Goal: Task Accomplishment & Management: Manage account settings

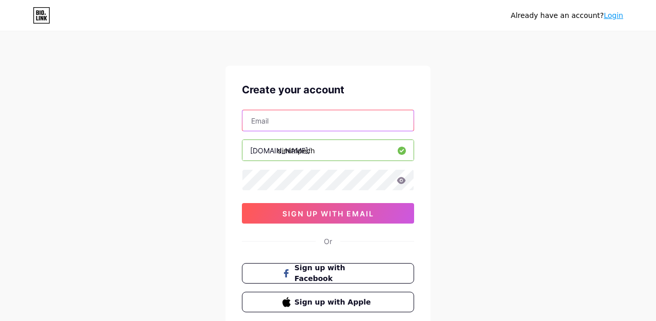
click at [283, 125] on input "text" at bounding box center [328, 120] width 171 height 21
paste input "[EMAIL_ADDRESS][DOMAIN_NAME]"
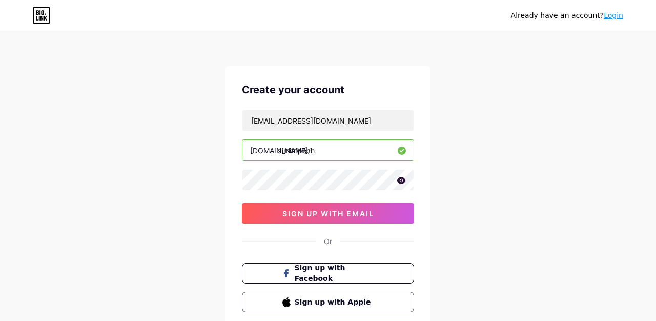
click at [401, 181] on icon at bounding box center [401, 180] width 9 height 7
click at [403, 182] on icon at bounding box center [401, 180] width 9 height 7
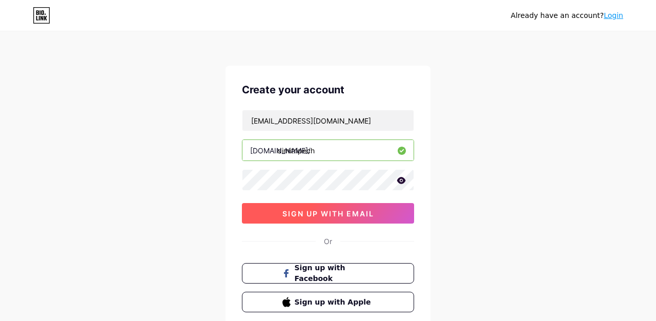
click at [340, 214] on span "sign up with email" at bounding box center [329, 213] width 92 height 9
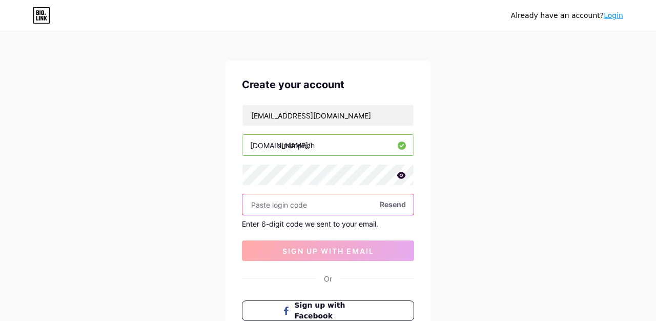
scroll to position [4, 0]
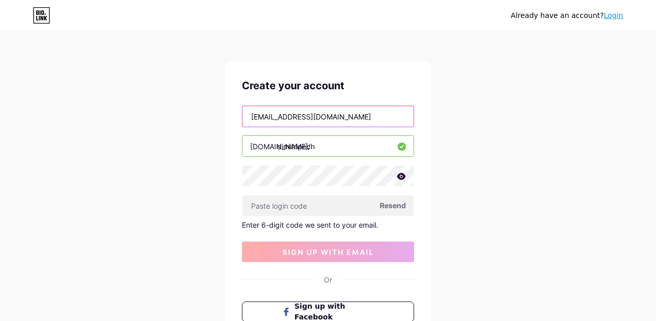
click at [253, 117] on input "[EMAIL_ADDRESS][DOMAIN_NAME]" at bounding box center [328, 116] width 171 height 21
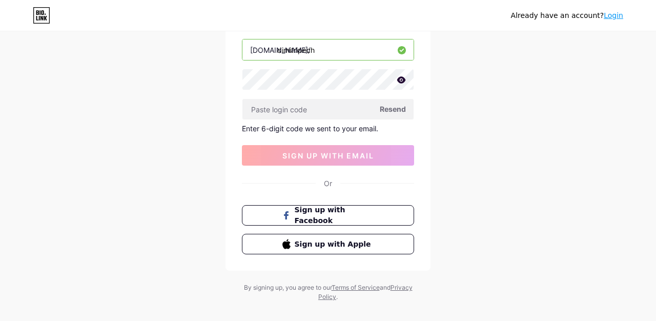
scroll to position [84, 0]
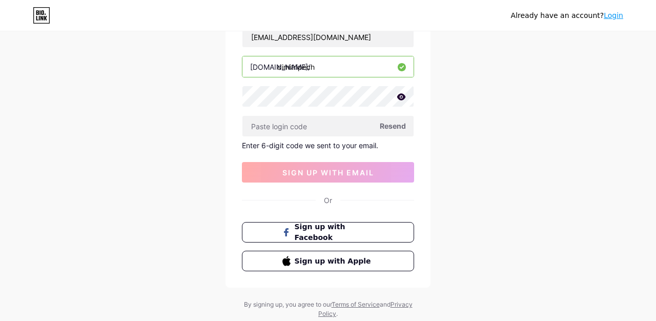
click at [401, 128] on span "Resend" at bounding box center [393, 126] width 26 height 11
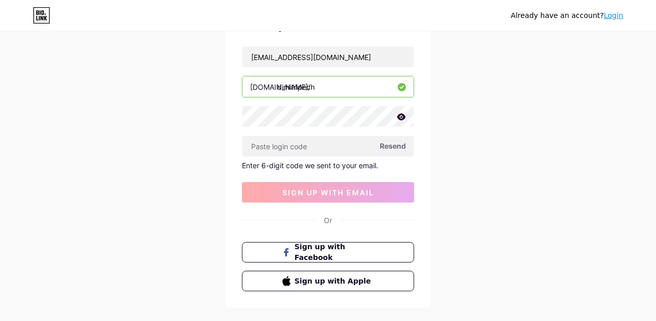
scroll to position [62, 0]
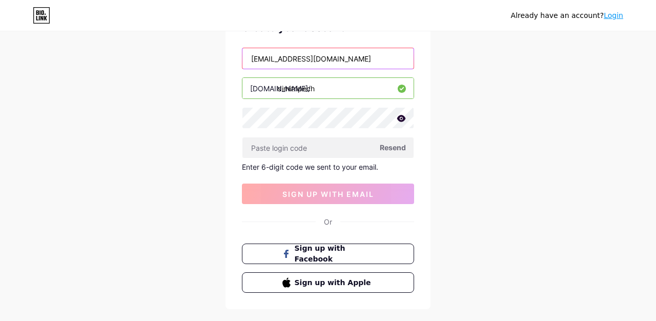
click at [351, 59] on input "[EMAIL_ADDRESS][DOMAIN_NAME]" at bounding box center [328, 58] width 171 height 21
drag, startPoint x: 359, startPoint y: 61, endPoint x: 350, endPoint y: 61, distance: 8.7
click at [350, 61] on input "[EMAIL_ADDRESS][DOMAIN_NAME]" at bounding box center [328, 58] width 171 height 21
click at [255, 57] on input "[EMAIL_ADDRESS][DOMAIN_NAME]" at bounding box center [328, 58] width 171 height 21
click at [252, 59] on input "[EMAIL_ADDRESS][DOMAIN_NAME]" at bounding box center [328, 58] width 171 height 21
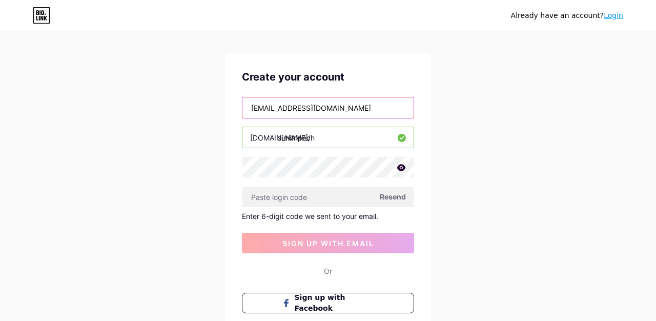
scroll to position [6, 0]
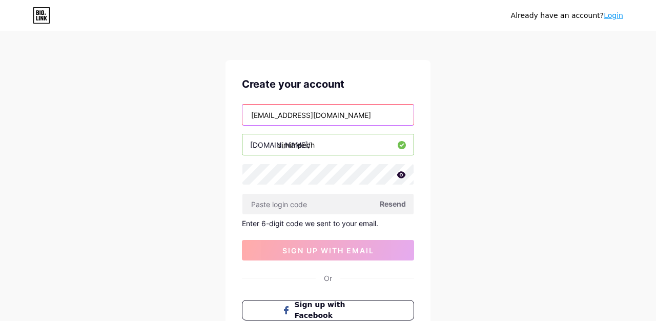
drag, startPoint x: 370, startPoint y: 118, endPoint x: 194, endPoint y: 98, distance: 176.6
click at [194, 98] on div "Already have an account? Login Create your account bachelor.dimitri.p@gmail.com…" at bounding box center [328, 211] width 656 height 435
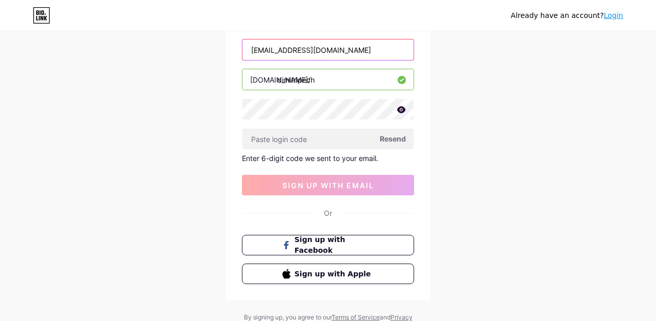
scroll to position [80, 0]
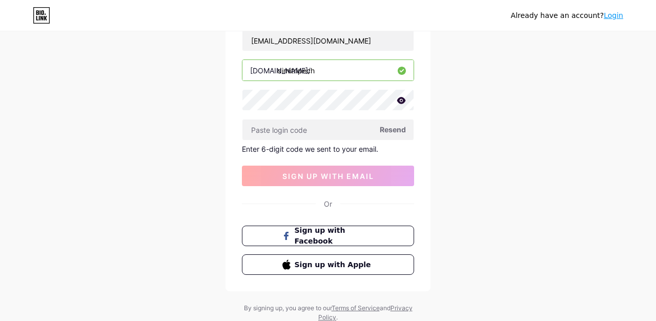
click at [399, 128] on span "Resend" at bounding box center [393, 129] width 26 height 11
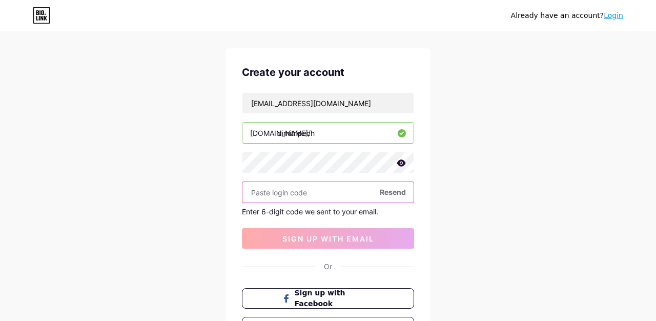
scroll to position [17, 0]
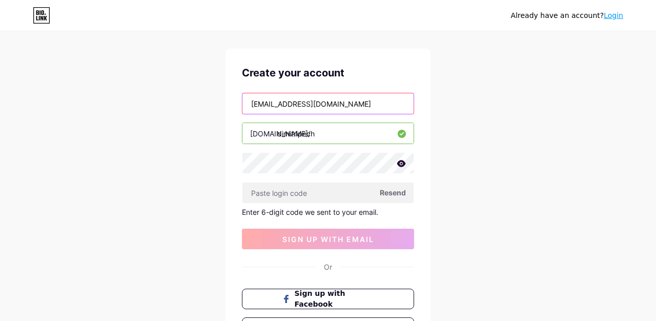
drag, startPoint x: 359, startPoint y: 104, endPoint x: 220, endPoint y: 96, distance: 139.2
click at [220, 96] on div "Already have an account? Login Create your account bachelor.dimitri.p@gmail.com…" at bounding box center [328, 200] width 656 height 435
paste input "remydion.business"
type input "remydion.business@gmail.com"
drag, startPoint x: 364, startPoint y: 104, endPoint x: 252, endPoint y: 94, distance: 112.8
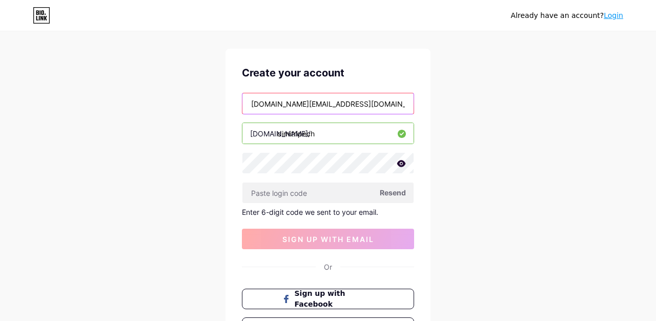
click at [252, 94] on input "remydion.business@gmail.com" at bounding box center [328, 103] width 171 height 21
paste input "[EMAIL_ADDRESS][DOMAIN_NAME]"
type input "[EMAIL_ADDRESS][DOMAIN_NAME]"
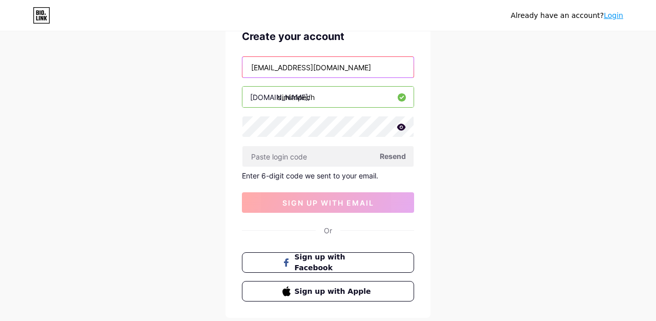
scroll to position [47, 0]
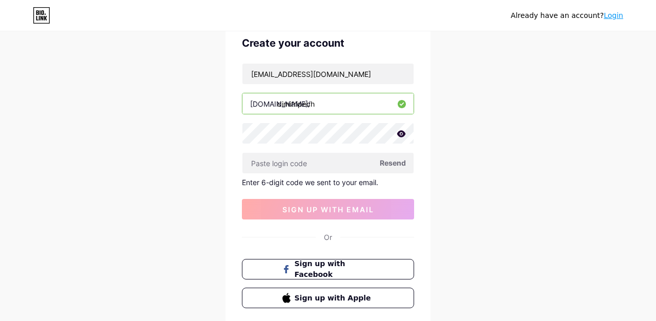
click at [397, 161] on span "Resend" at bounding box center [393, 162] width 26 height 11
drag, startPoint x: 323, startPoint y: 104, endPoint x: 241, endPoint y: 102, distance: 82.6
click at [241, 102] on div "Create your account bachelor.dimitri.p@gmail.com bio.link/ dimitripech Resend E…" at bounding box center [328, 172] width 205 height 306
click at [330, 102] on input "dimitripech" at bounding box center [328, 103] width 171 height 21
drag, startPoint x: 331, startPoint y: 108, endPoint x: 229, endPoint y: 101, distance: 102.3
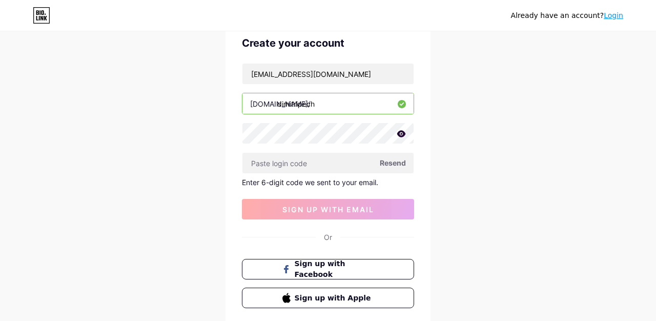
click at [229, 101] on div "Create your account bachelor.dimitri.p@gmail.com bio.link/ dimitripech Resend E…" at bounding box center [328, 172] width 205 height 306
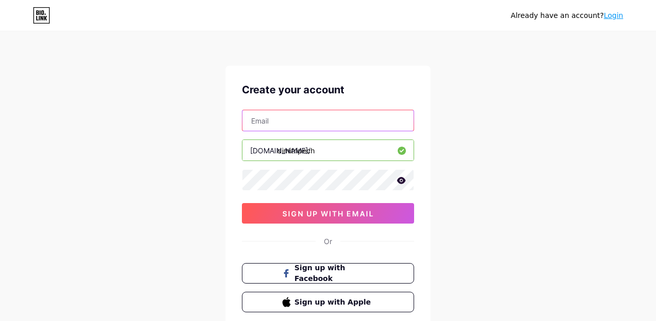
click at [299, 121] on input "text" at bounding box center [328, 120] width 171 height 21
paste input "[EMAIL_ADDRESS][DOMAIN_NAME]"
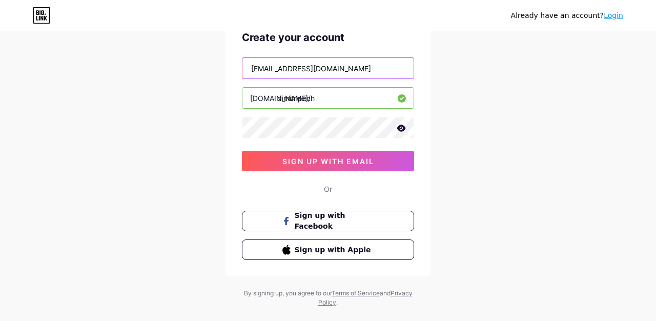
scroll to position [54, 0]
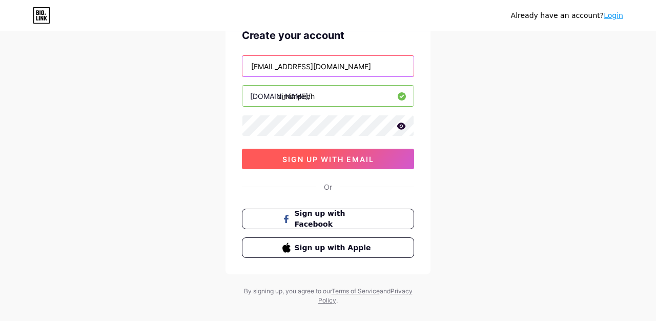
type input "[EMAIL_ADDRESS][DOMAIN_NAME]"
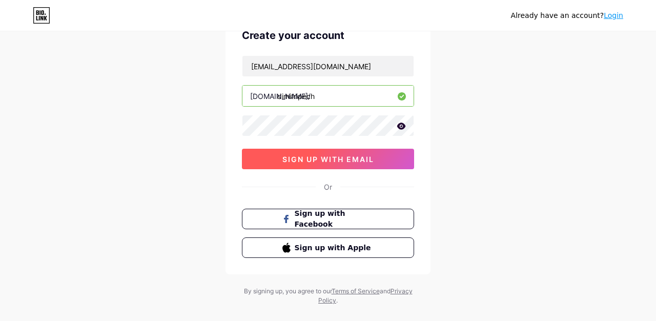
click at [356, 163] on span "sign up with email" at bounding box center [329, 159] width 92 height 9
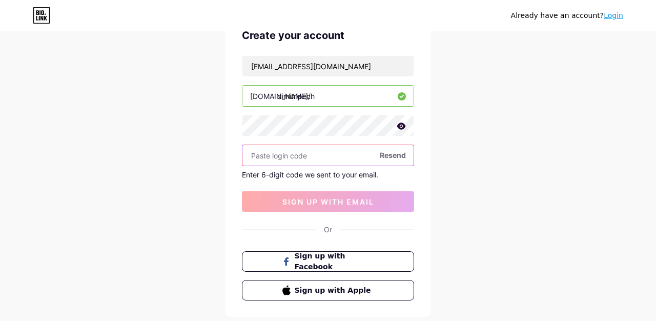
click at [278, 155] on input "text" at bounding box center [328, 155] width 171 height 21
paste input "114129"
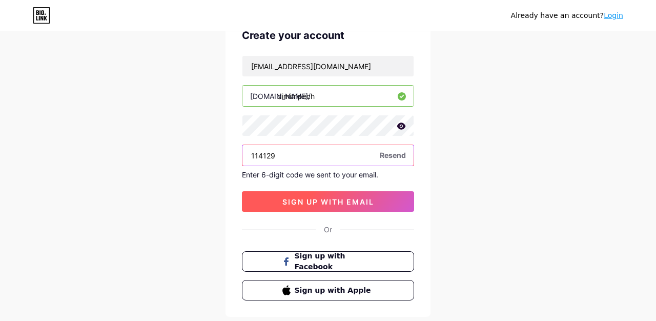
type input "114129"
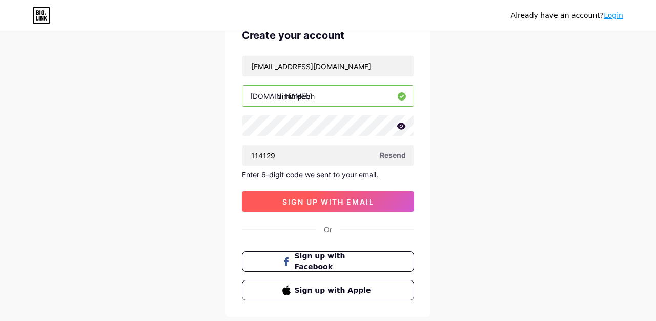
click at [312, 204] on span "sign up with email" at bounding box center [329, 201] width 92 height 9
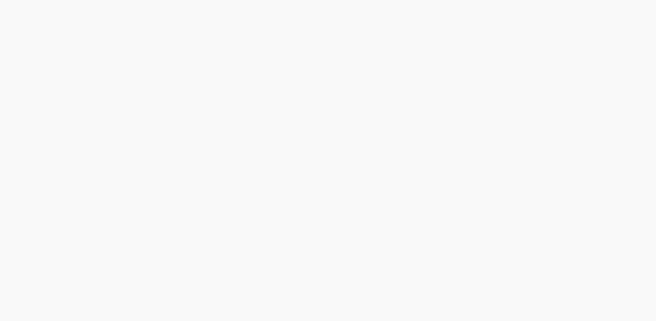
scroll to position [0, 0]
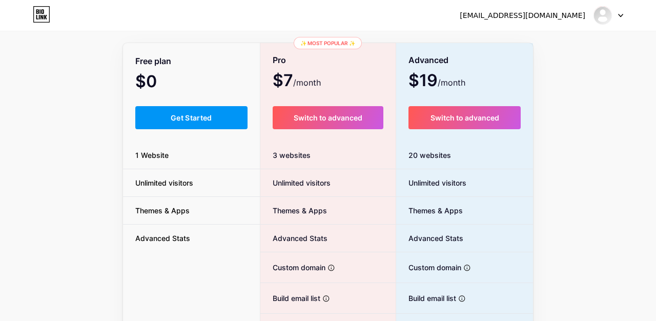
scroll to position [56, 0]
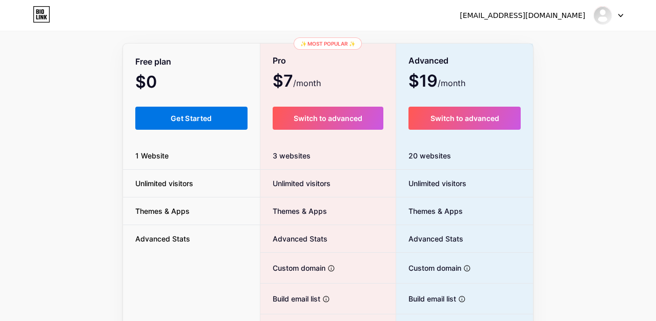
click at [163, 118] on button "Get Started" at bounding box center [191, 118] width 112 height 23
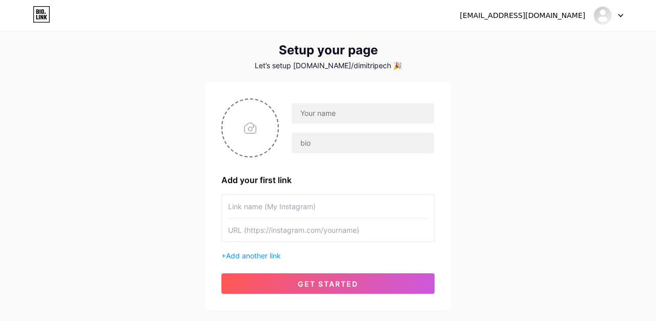
scroll to position [30, 0]
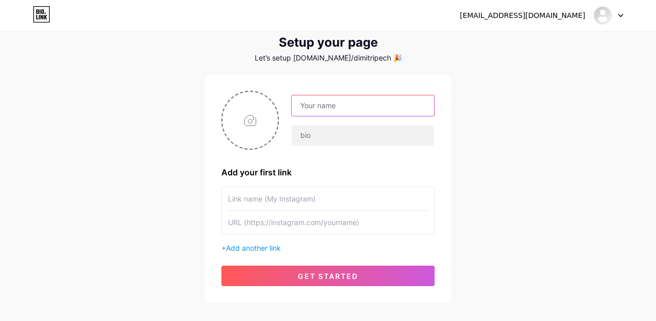
click at [342, 104] on input "text" at bounding box center [363, 105] width 143 height 21
click at [356, 103] on input "text" at bounding box center [363, 105] width 143 height 21
type input "[PERSON_NAME]"
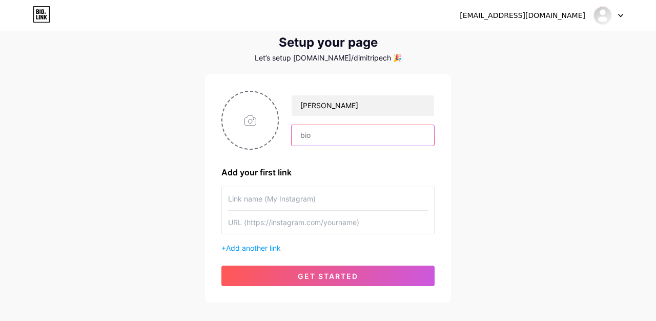
click at [315, 132] on input "text" at bounding box center [363, 135] width 143 height 21
click at [242, 117] on input "file" at bounding box center [250, 120] width 55 height 57
type input "C:\fakepath\Screenshot [DATE] 19.31.31.png"
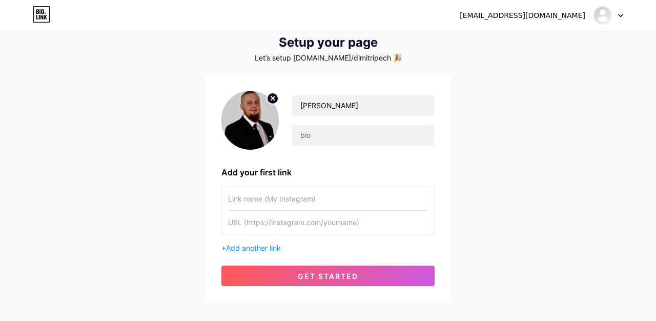
click at [109, 61] on div "[EMAIL_ADDRESS][DOMAIN_NAME] Dashboard Logout Setup your page Let’s setup [DOMA…" at bounding box center [328, 153] width 656 height 366
click at [273, 98] on icon at bounding box center [273, 98] width 4 height 4
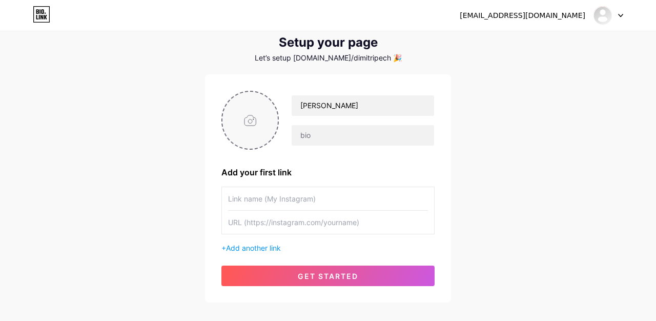
click at [251, 109] on input "file" at bounding box center [250, 120] width 55 height 57
type input "C:\fakepath\Screenshot [DATE] 15.24.02.png"
click at [242, 112] on img at bounding box center [250, 120] width 57 height 59
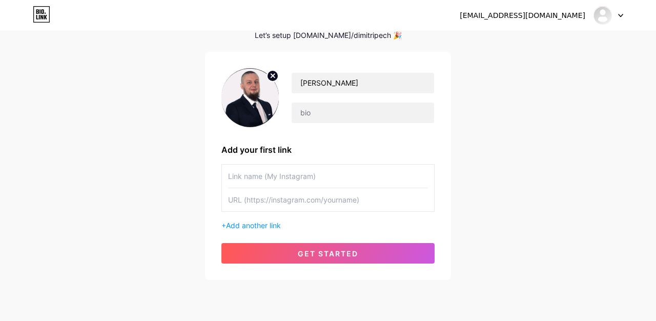
scroll to position [54, 0]
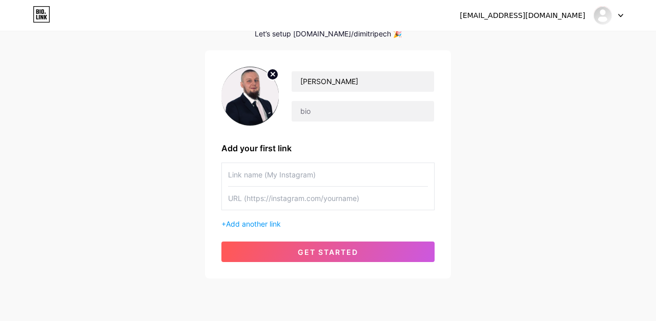
click at [271, 176] on input "text" at bounding box center [328, 174] width 200 height 23
click at [276, 169] on input "text" at bounding box center [328, 174] width 200 height 23
paste input "[URL][DOMAIN_NAME][PERSON_NAME]"
type input "[URL][DOMAIN_NAME][PERSON_NAME]"
drag, startPoint x: 413, startPoint y: 176, endPoint x: 224, endPoint y: 169, distance: 189.4
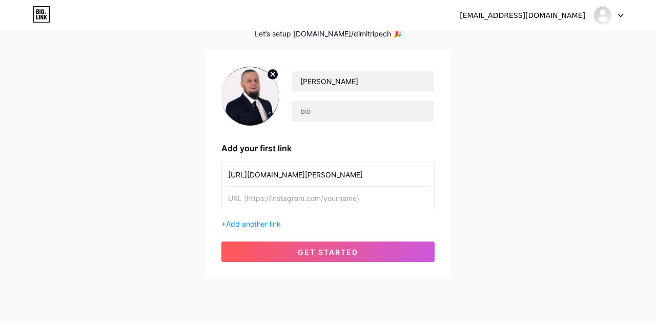
click at [225, 169] on div "[URL][DOMAIN_NAME][PERSON_NAME]" at bounding box center [328, 187] width 213 height 48
click at [253, 176] on input "text" at bounding box center [328, 174] width 200 height 23
type input "LinkedIn"
click at [265, 199] on input "text" at bounding box center [328, 198] width 200 height 23
click at [243, 199] on input "text" at bounding box center [328, 198] width 200 height 23
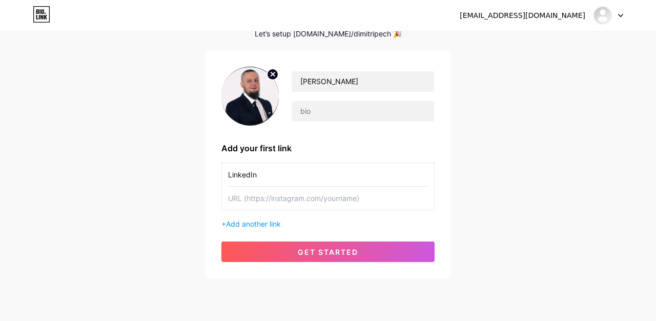
paste input "[URL][DOMAIN_NAME][PERSON_NAME]"
type input "[URL][DOMAIN_NAME][PERSON_NAME]"
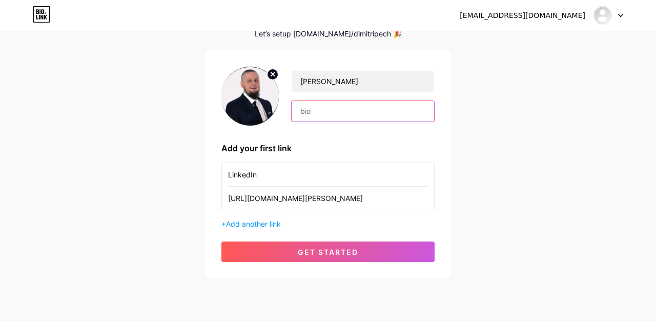
click at [366, 112] on input "text" at bounding box center [363, 111] width 143 height 21
paste input "Business Consultant | SaaS & AI | Finance & E-Commerce Expert"
drag, startPoint x: 376, startPoint y: 112, endPoint x: 297, endPoint y: 104, distance: 79.4
click at [297, 104] on input "Business Consultant | SaaS & AI | Finance & E-Commerce Expert" at bounding box center [363, 111] width 143 height 21
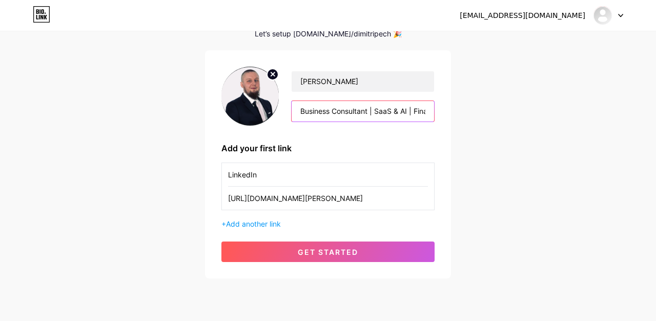
click at [370, 112] on input "Business Consultant | SaaS & AI | Finance & E-Commerce Expert" at bounding box center [363, 111] width 143 height 21
drag, startPoint x: 331, startPoint y: 111, endPoint x: 295, endPoint y: 110, distance: 35.9
click at [295, 110] on input "Business Consultant | SaaS & AI | Finance & E-Commerce Expert" at bounding box center [363, 111] width 143 height 21
click at [300, 109] on input "Business Consultant | SaaS & AI | Finance & E-Commerce Expert" at bounding box center [363, 111] width 143 height 21
drag, startPoint x: 354, startPoint y: 112, endPoint x: 324, endPoint y: 111, distance: 30.3
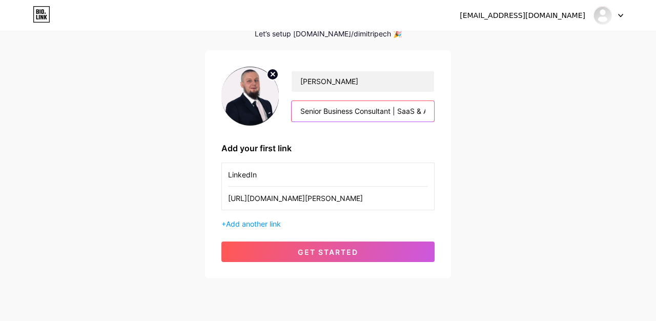
click at [324, 111] on input "Senior Business Consultant | SaaS & AI | Finance & E-Commerce Expert" at bounding box center [363, 111] width 143 height 21
click at [382, 110] on input "Senior Business Consultant | SaaS & AI | Finance & E-Commerce Expert" at bounding box center [363, 111] width 143 height 21
click at [393, 110] on input "Senior Business Consultant | SaaS & AI | Finance & E-Commerce Expert" at bounding box center [363, 111] width 143 height 21
drag, startPoint x: 355, startPoint y: 112, endPoint x: 326, endPoint y: 112, distance: 28.7
click at [326, 112] on input "Senior Business Consultant & Broker | SaaS & AI | Finance & E-Commerce Expert" at bounding box center [363, 111] width 143 height 21
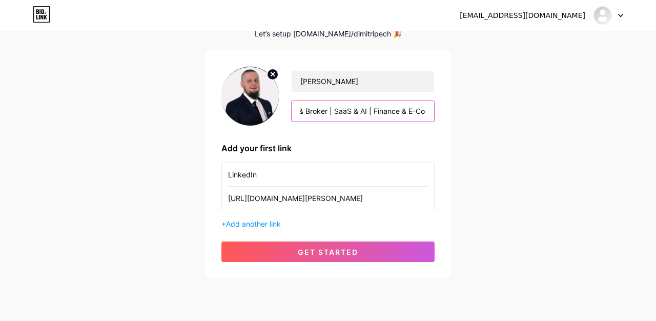
scroll to position [0, 113]
drag, startPoint x: 400, startPoint y: 111, endPoint x: 426, endPoint y: 113, distance: 26.2
click at [426, 113] on input "Senior Consultant & Broker | SaaS & AI | Finance & E-Commerce Expert" at bounding box center [363, 111] width 143 height 21
click at [401, 112] on input "Senior Consultant & Broker | SaaS & AI | Finance & E-Commerce Expert" at bounding box center [363, 111] width 143 height 21
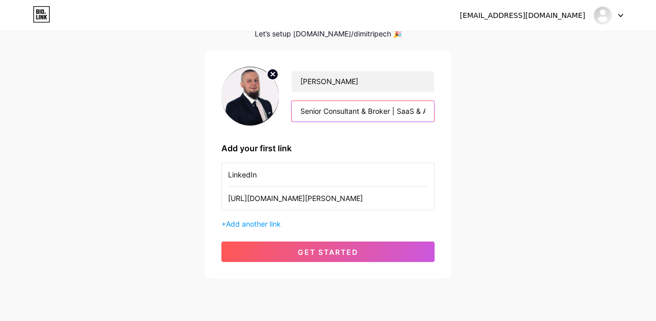
drag, startPoint x: 393, startPoint y: 111, endPoint x: 284, endPoint y: 105, distance: 109.9
click at [284, 105] on div "[PERSON_NAME] Senior Consultant & Broker | SaaS & AI | Finance & E-Commerce Exp…" at bounding box center [357, 96] width 156 height 51
click at [411, 115] on input "Senior Consultant & Broker | SaaS & AI | Finance & E-Commerce Expert" at bounding box center [363, 111] width 143 height 21
click at [394, 111] on input "Senior Consultant & Broker | SaaS & AI | Finance & E-Commerce Expert" at bounding box center [363, 111] width 143 height 21
click at [399, 110] on input "Senior Consultant & Broker | SaaS & AI | Finance & E-Commerce Expert" at bounding box center [363, 111] width 143 height 21
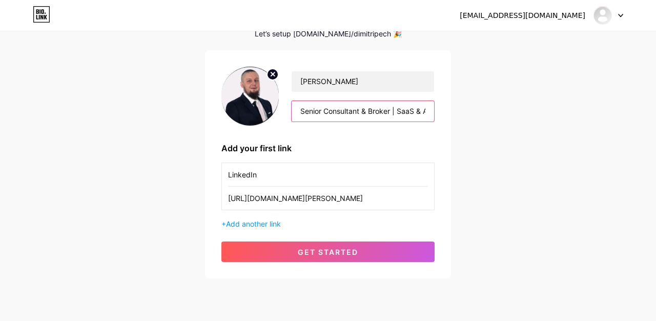
paste input "|"
click at [397, 111] on input "Senior Consultant & Broker | |SaaS & AI | Finance & E-Commerce Expert" at bounding box center [363, 111] width 143 height 21
click at [397, 110] on input "Senior Consultant & Broker | |SaaS & AI | Finance & E-Commerce Expert" at bounding box center [363, 111] width 143 height 21
click at [396, 109] on input "Senior Consultant & Broker | |SaaS & AI | Finance & E-Commerce Expert" at bounding box center [363, 111] width 143 height 21
click at [400, 110] on input "Senior Consultant & Broker | |SaaS & AI | Finance & E-Commerce Expert" at bounding box center [363, 111] width 143 height 21
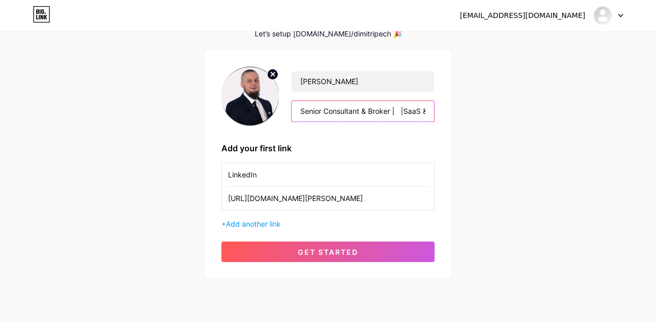
click at [399, 111] on input "Senior Consultant & Broker | |SaaS & AI | Finance & E-Commerce Expert" at bounding box center [363, 111] width 143 height 21
click at [426, 110] on input "Senior Consultant & Broker | Business |SaaS & AI | Finance & E-Commerce Expert" at bounding box center [363, 111] width 143 height 21
drag, startPoint x: 411, startPoint y: 109, endPoint x: 302, endPoint y: 106, distance: 109.3
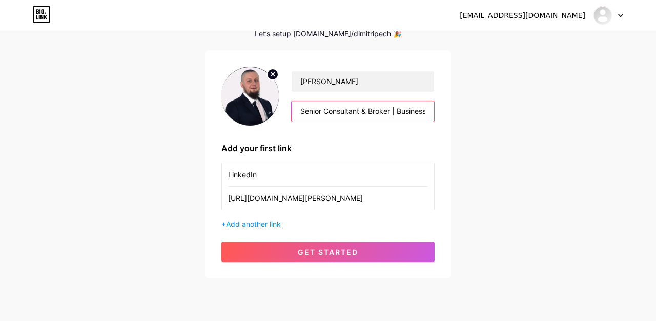
click at [302, 106] on input "Senior Consultant & Broker | Business |SaaS & AI | Finance & E-Commerce Expert" at bounding box center [363, 111] width 143 height 21
click at [420, 110] on input "Senior Consultant & Broker | Business |SaaS & AI | Finance & E-Commerce Expert" at bounding box center [363, 111] width 143 height 21
drag, startPoint x: 413, startPoint y: 110, endPoint x: 397, endPoint y: 111, distance: 15.9
click at [397, 111] on input "Senior Consultant & Broker | Business |SaaS & AI | Finance & E-Commerce Expert" at bounding box center [363, 111] width 143 height 21
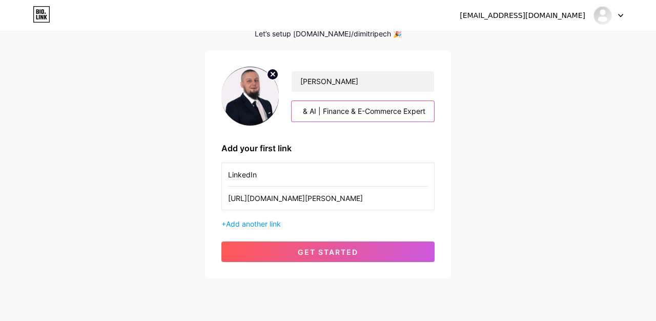
click at [328, 111] on input "Senior Consultant & Broker | Business |SaaS & AI | Finance & E-Commerce Expert" at bounding box center [363, 111] width 143 height 21
drag, startPoint x: 337, startPoint y: 111, endPoint x: 355, endPoint y: 108, distance: 18.7
click at [355, 108] on input "Senior Consultant & Broker | Business |SaaS & AI | Finance & E-Commerce Expert" at bounding box center [363, 111] width 143 height 21
click at [412, 113] on input "Senior Consultant & Broker | Business |SaaS & AI | Finance & E-Commerce Expert" at bounding box center [363, 111] width 143 height 21
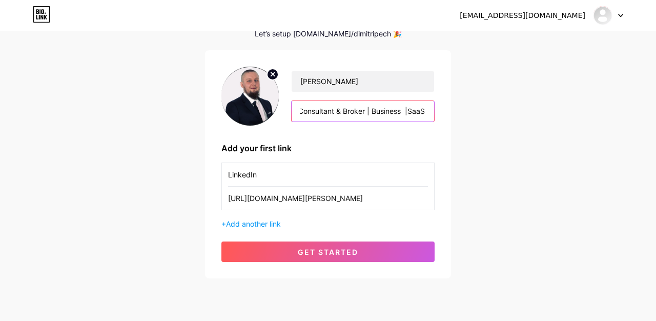
click at [405, 111] on input "Senior Consultant & Broker | Business |SaaS & AI | Finance & E-Commerce Expert" at bounding box center [363, 111] width 143 height 21
click at [421, 112] on input "Senior Consultant & Broker | Business |SaaS & AI | Finance & E-Commerce Expert" at bounding box center [363, 111] width 143 height 21
drag, startPoint x: 343, startPoint y: 112, endPoint x: 277, endPoint y: 110, distance: 65.7
click at [277, 110] on div "[PERSON_NAME] Senior Consultant & Broker | Business |SaaS & AI | Finance & E-Co…" at bounding box center [328, 96] width 213 height 59
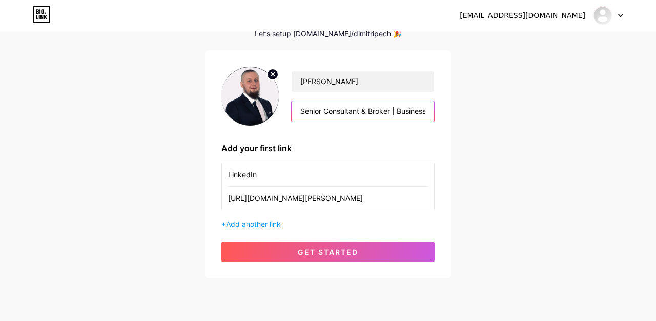
click at [417, 110] on input "Senior Consultant & Broker | Business |SaaS & AI | Finance & E-Commerce Expert" at bounding box center [363, 111] width 143 height 21
drag, startPoint x: 301, startPoint y: 111, endPoint x: 447, endPoint y: 116, distance: 146.3
click at [447, 116] on div "[PERSON_NAME] Senior Consultant & Broker | Business |SaaS & AI | Finance & E-Co…" at bounding box center [328, 164] width 246 height 228
click at [405, 113] on input "Senior Consultant & Broker | Business |SaaS & AI | Finance & E-Commerce Expert" at bounding box center [363, 111] width 143 height 21
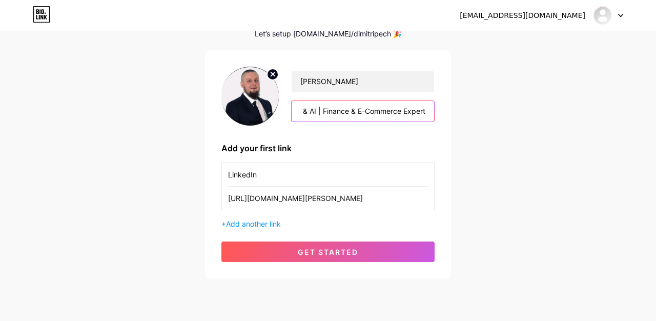
click at [322, 113] on input "Senior Consultant & Broker | Business |SaaS & AI | Finance & E-Commerce Expert" at bounding box center [363, 111] width 143 height 21
drag, startPoint x: 410, startPoint y: 108, endPoint x: 469, endPoint y: 109, distance: 58.5
click at [469, 109] on div "[EMAIL_ADDRESS][DOMAIN_NAME] Dashboard Logout Setup your page Let’s setup [DOMA…" at bounding box center [328, 129] width 656 height 366
click at [382, 112] on input "Senior Consultant & Broker | Business |SaaS & AI | Healthcare, Finance & E-Comm…" at bounding box center [363, 111] width 143 height 21
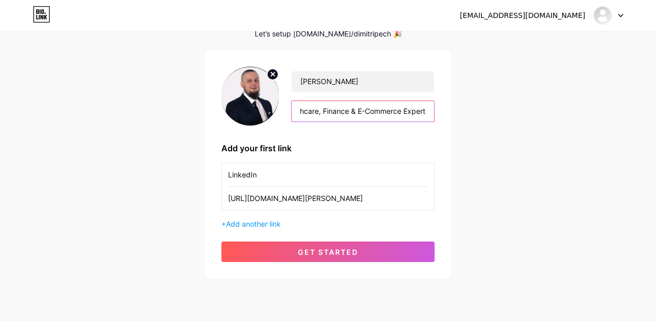
click at [355, 112] on input "Senior Consultant & Broker | Business |SaaS & AI | Healthcare, Finance & E-Comm…" at bounding box center [363, 111] width 143 height 21
drag, startPoint x: 332, startPoint y: 109, endPoint x: 260, endPoint y: 101, distance: 73.3
click at [260, 101] on div "[PERSON_NAME] Senior Consultant & Broker | Business |SaaS & AI | Healthcare, Fi…" at bounding box center [328, 96] width 213 height 59
click at [306, 110] on input "Senior Consultant & Broker | Business |SaaS & AI | Healthcare, Finance, and E-C…" at bounding box center [363, 111] width 143 height 21
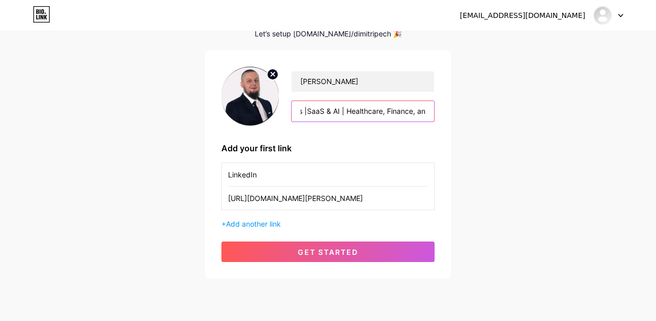
scroll to position [0, 201]
drag, startPoint x: 299, startPoint y: 110, endPoint x: 461, endPoint y: 118, distance: 161.7
click at [461, 118] on div "[EMAIL_ADDRESS][DOMAIN_NAME] Dashboard Logout Setup your page Let’s setup [DOMA…" at bounding box center [328, 129] width 656 height 366
paste input "Strategy, SaaS & AI | Healthcare, Finance &"
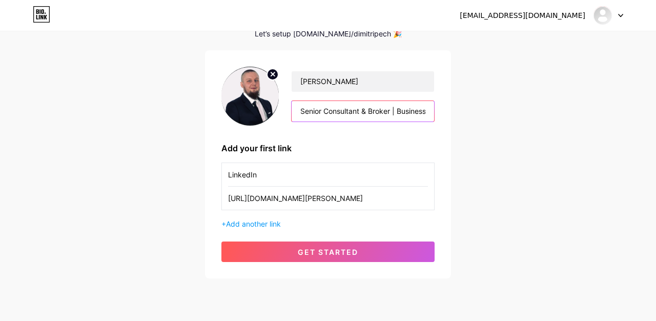
drag, startPoint x: 412, startPoint y: 114, endPoint x: 295, endPoint y: 105, distance: 117.3
click at [295, 105] on input "Senior Consultant & Broker | Business Strategy, SaaS & AI | Healthcare, Finance…" at bounding box center [363, 111] width 143 height 21
type input "Senior Consultant & Broker | Business Strategy, SaaS & AI | Healthcare, Finance…"
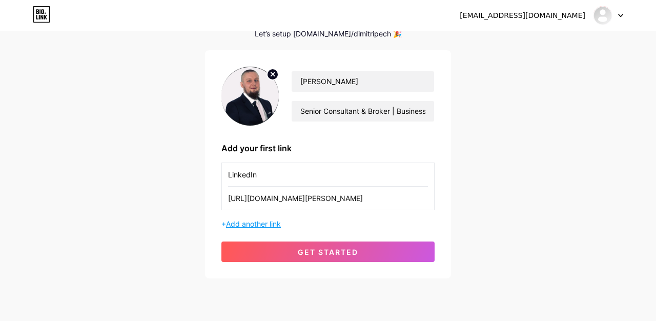
click at [260, 224] on span "Add another link" at bounding box center [253, 224] width 55 height 9
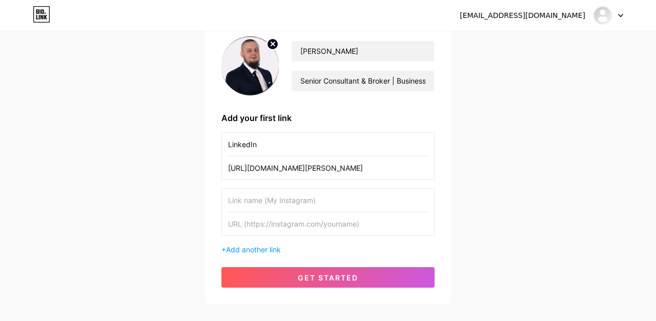
scroll to position [86, 0]
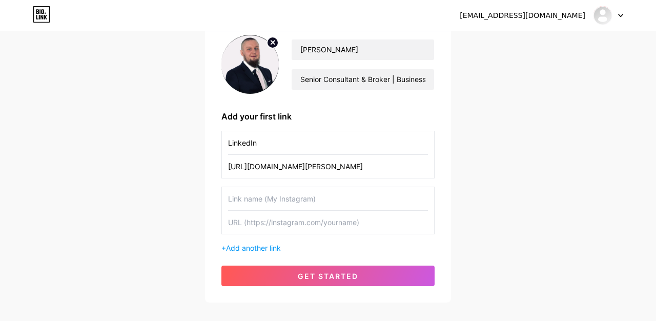
click at [256, 200] on input "text" at bounding box center [328, 198] width 200 height 23
type input "Crevado"
click at [256, 224] on input "text" at bounding box center [328, 222] width 200 height 23
paste input "[URL][DOMAIN_NAME]"
type input "[URL][DOMAIN_NAME]"
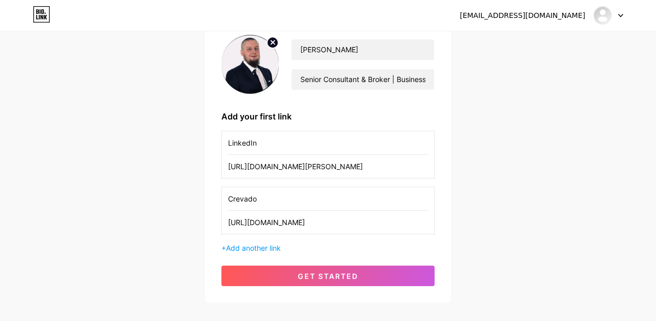
click at [280, 200] on input "Crevado" at bounding box center [328, 198] width 200 height 23
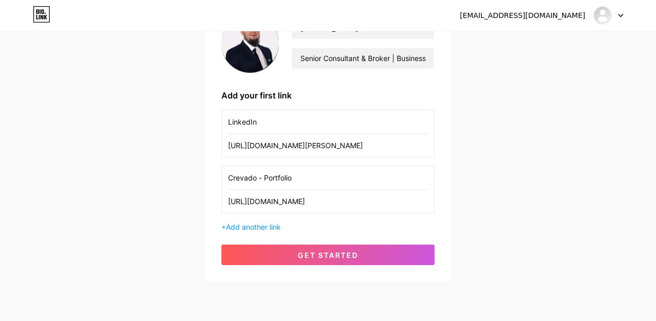
scroll to position [114, 0]
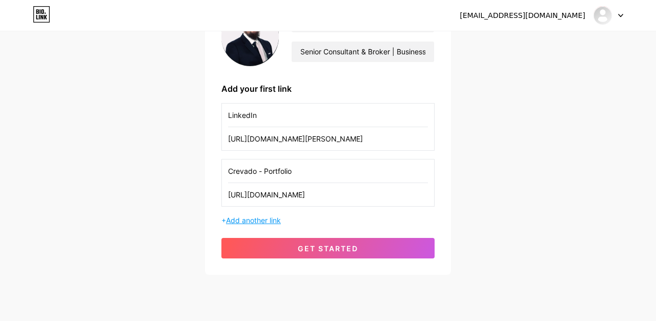
type input "Crevado - Portfolio"
click at [257, 220] on span "Add another link" at bounding box center [253, 220] width 55 height 9
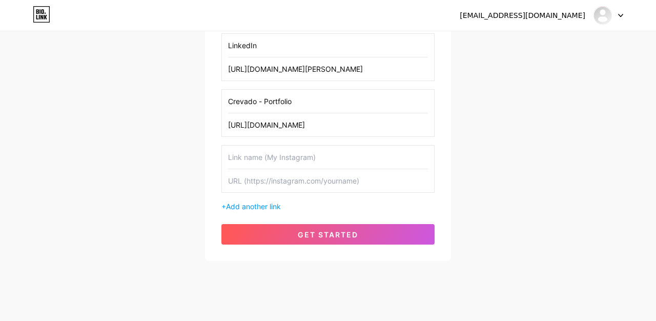
scroll to position [197, 0]
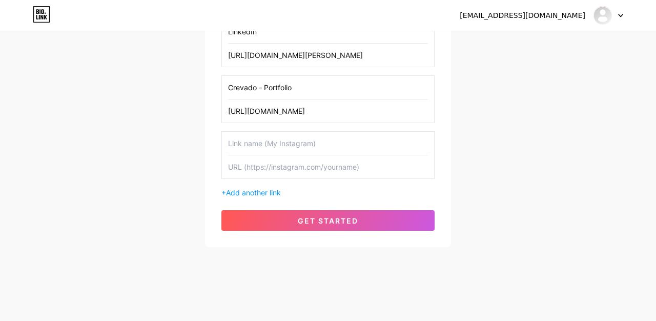
click at [266, 145] on input "text" at bounding box center [328, 143] width 200 height 23
click at [265, 143] on input "Blogger - portfolio" at bounding box center [328, 143] width 200 height 23
type input "Blogger - Portfolio"
click at [248, 162] on input "text" at bounding box center [328, 166] width 200 height 23
paste input "[URL][DOMAIN_NAME]"
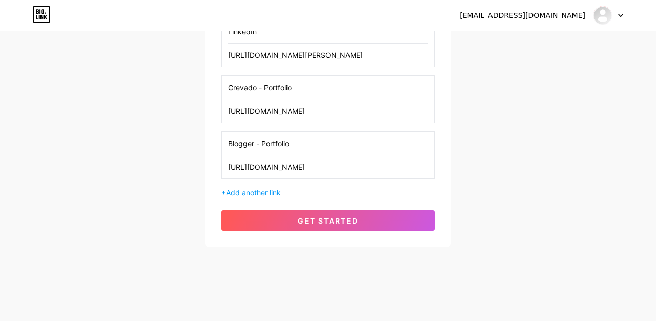
type input "[URL][DOMAIN_NAME]"
click at [222, 193] on div "+ Add another link" at bounding box center [328, 192] width 213 height 11
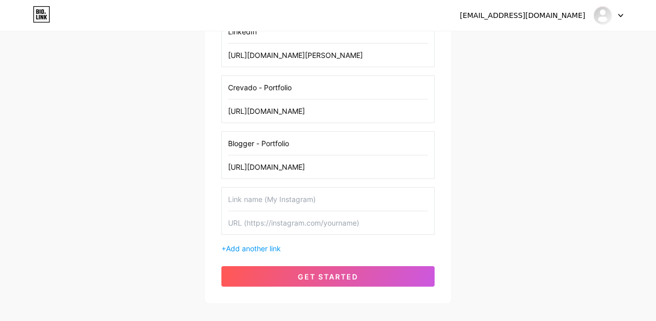
click at [242, 198] on input "text" at bounding box center [328, 199] width 200 height 23
type input "[DOMAIN_NAME]"
click at [252, 226] on input "text" at bounding box center [328, 222] width 200 height 23
paste input "[URL][DOMAIN_NAME]"
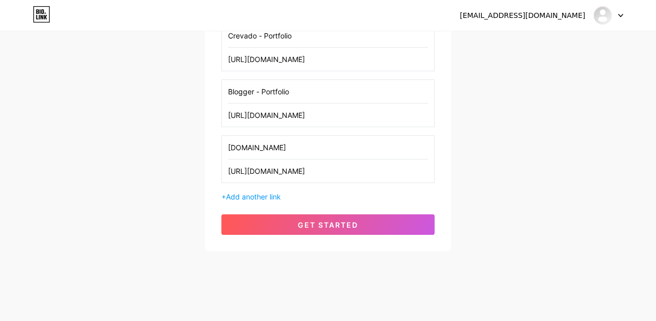
scroll to position [250, 0]
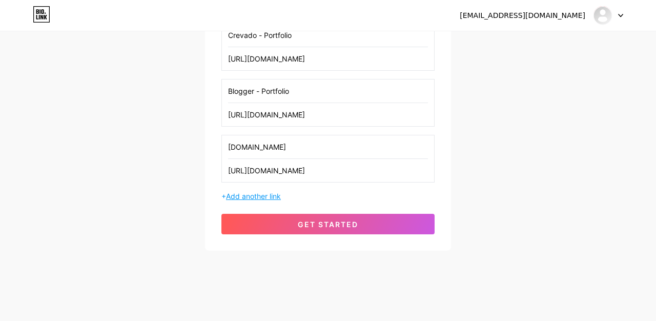
type input "[URL][DOMAIN_NAME]"
click at [232, 195] on span "Add another link" at bounding box center [253, 196] width 55 height 9
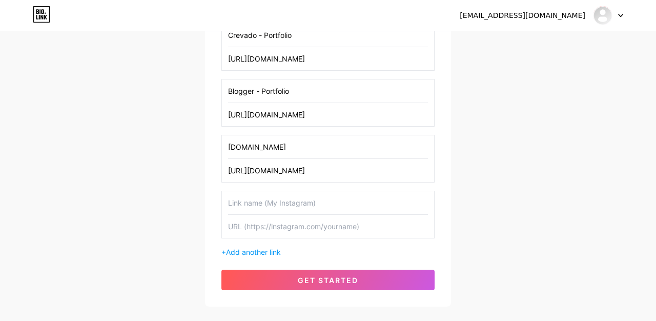
scroll to position [285, 0]
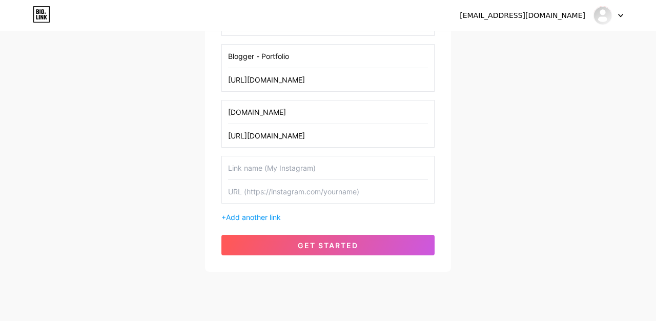
click at [242, 164] on input "text" at bounding box center [328, 167] width 200 height 23
type input "Reddit"
click at [242, 194] on input "text" at bounding box center [328, 191] width 200 height 23
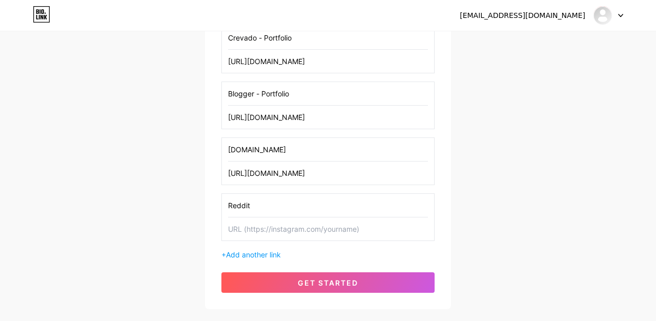
scroll to position [282, 0]
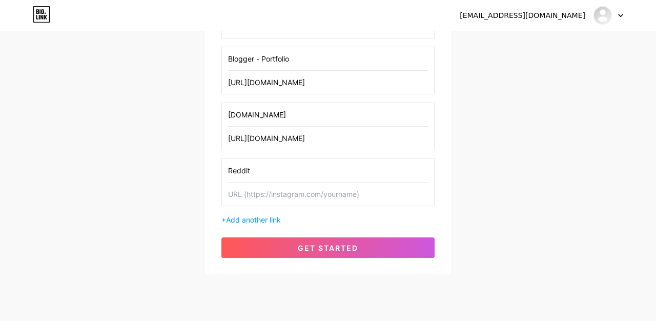
paste input "[URL][DOMAIN_NAME]"
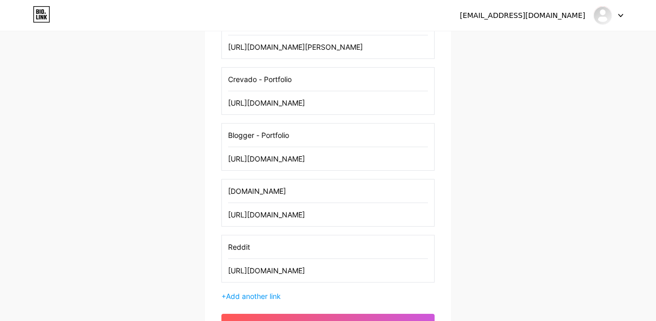
scroll to position [210, 0]
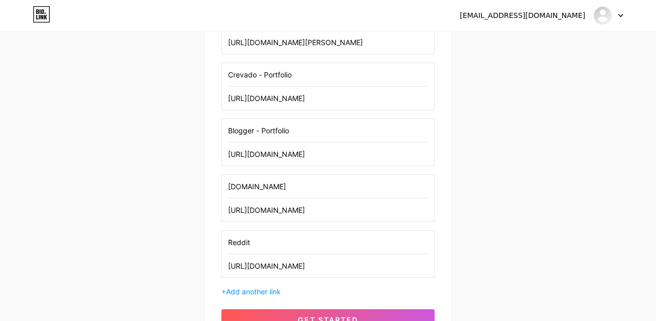
type input "[URL][DOMAIN_NAME]"
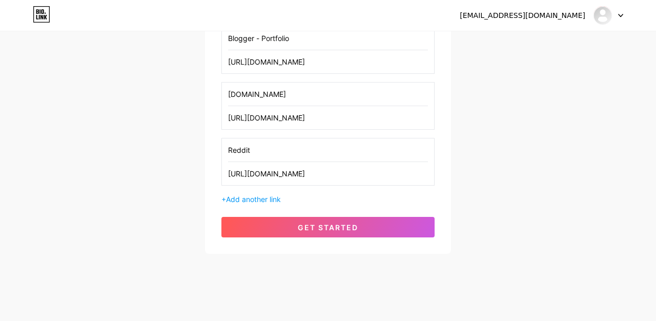
scroll to position [303, 0]
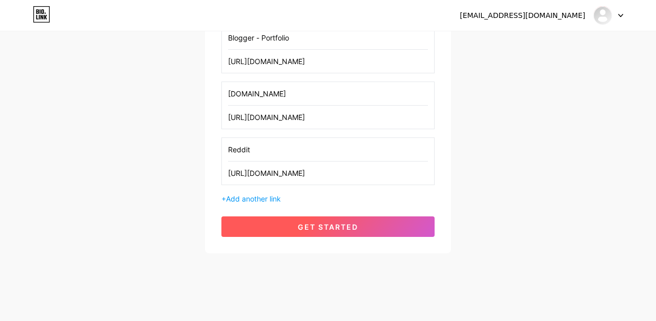
click at [309, 226] on span "get started" at bounding box center [328, 227] width 61 height 9
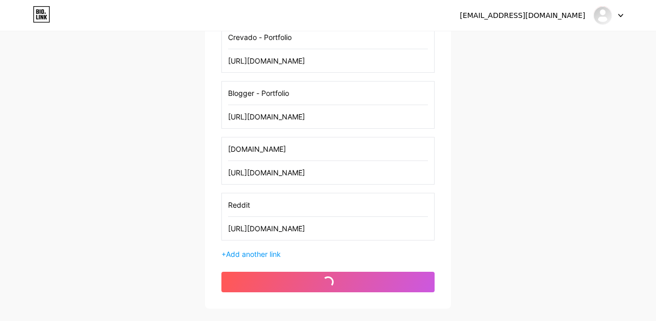
scroll to position [237, 0]
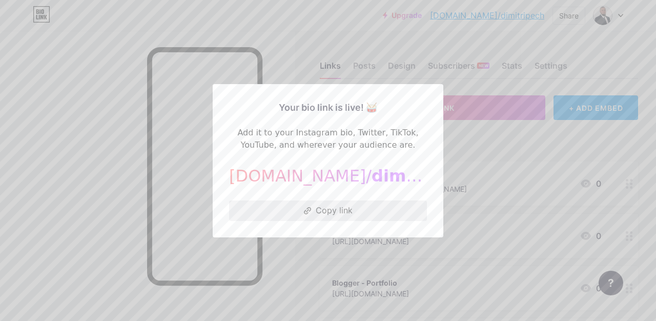
click at [320, 210] on button "Copy link" at bounding box center [328, 211] width 198 height 21
click at [109, 62] on div at bounding box center [328, 160] width 656 height 321
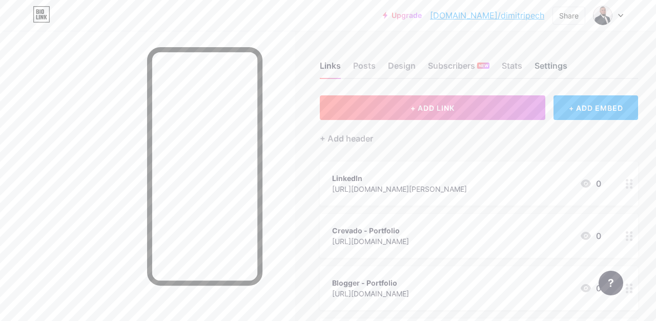
click at [552, 62] on div "Settings" at bounding box center [551, 68] width 33 height 18
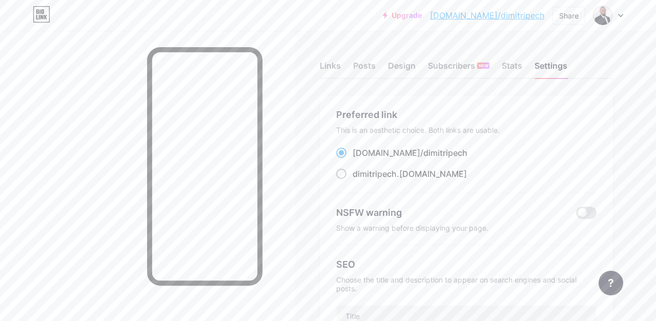
click at [341, 173] on span at bounding box center [341, 174] width 10 height 10
click at [353, 180] on input "dimitripech .[DOMAIN_NAME]" at bounding box center [356, 183] width 7 height 7
radio input "true"
click at [341, 154] on span at bounding box center [341, 153] width 10 height 10
click at [353, 159] on input "[DOMAIN_NAME]/ dimitripech" at bounding box center [356, 162] width 7 height 7
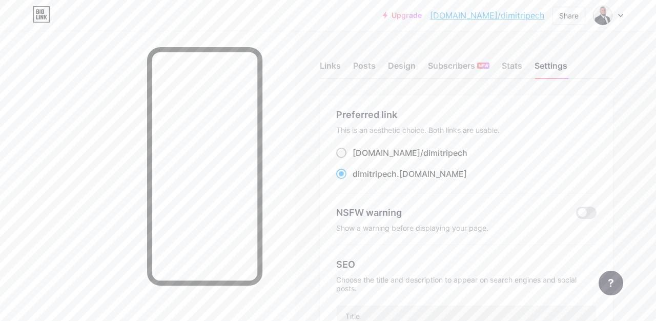
radio input "true"
click at [512, 65] on div "Stats" at bounding box center [512, 68] width 21 height 18
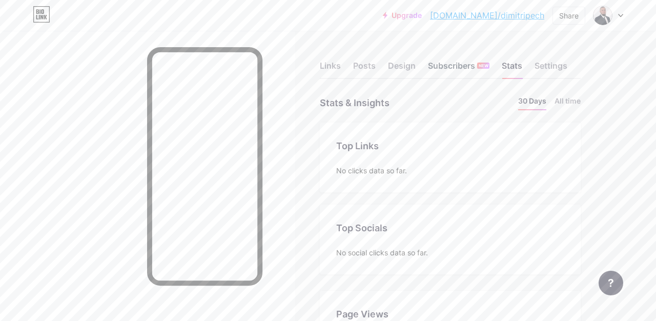
click at [441, 67] on div "Subscribers NEW" at bounding box center [459, 68] width 62 height 18
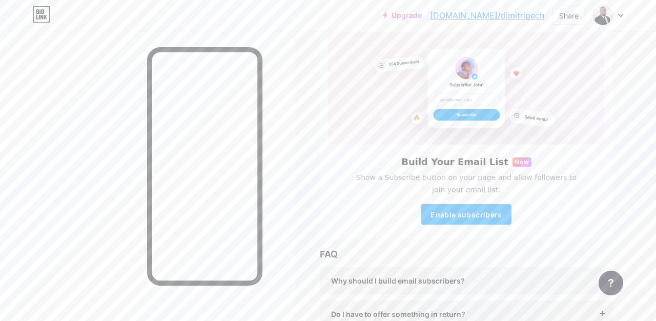
scroll to position [163, 0]
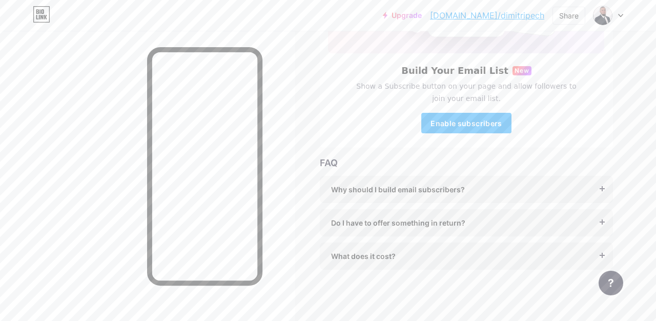
click at [475, 183] on div "Why should I build email subscribers? Email is the only reliable medium to buil…" at bounding box center [466, 189] width 293 height 27
click at [452, 191] on span "Why should I build email subscribers?" at bounding box center [398, 189] width 134 height 11
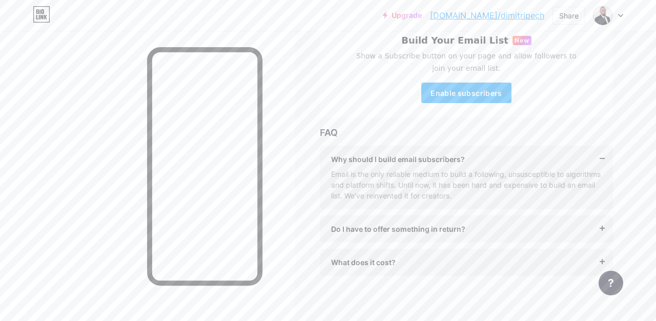
scroll to position [199, 0]
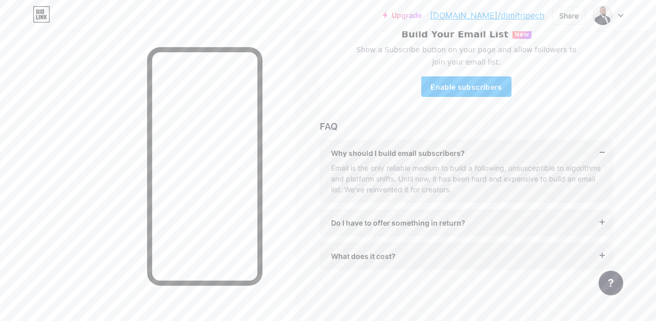
click at [402, 226] on span "Do I have to offer something in return?" at bounding box center [398, 222] width 134 height 11
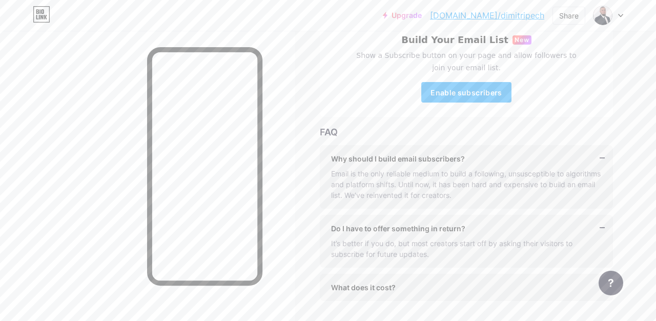
scroll to position [189, 0]
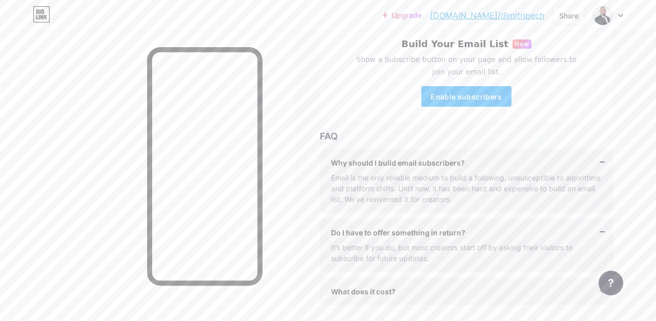
click at [402, 289] on div "What does it cost?" at bounding box center [466, 291] width 271 height 11
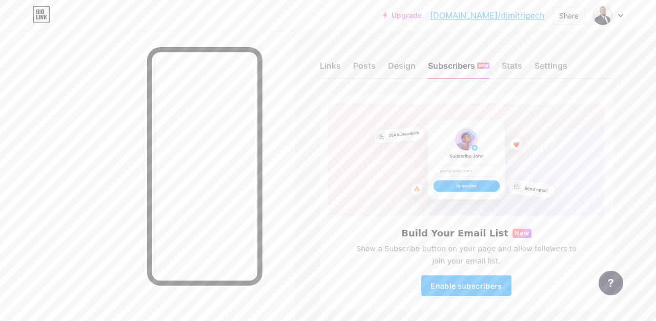
scroll to position [0, 0]
click at [403, 61] on div "Design" at bounding box center [402, 68] width 28 height 18
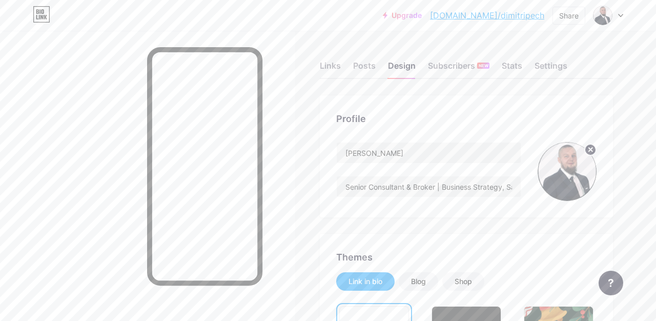
click at [329, 66] on div "Links" at bounding box center [330, 68] width 21 height 18
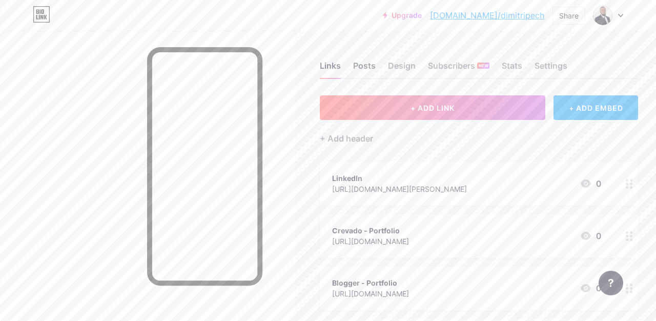
click at [364, 61] on div "Posts" at bounding box center [364, 68] width 23 height 18
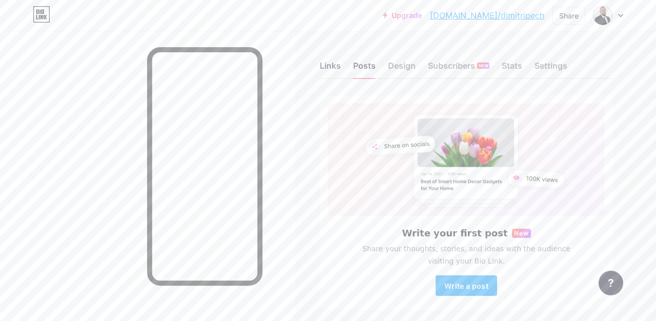
click at [330, 62] on div "Links" at bounding box center [330, 68] width 21 height 18
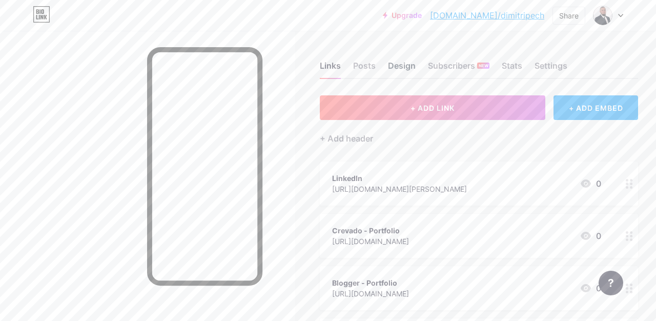
click at [404, 65] on div "Design" at bounding box center [402, 68] width 28 height 18
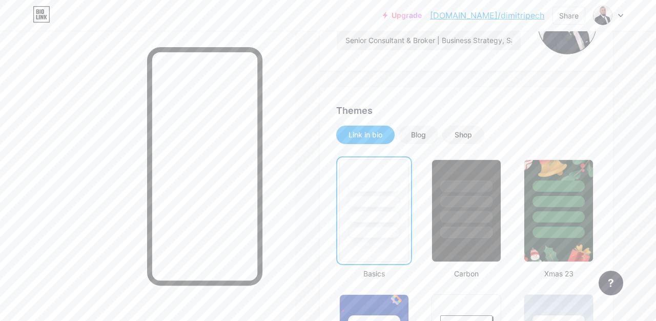
scroll to position [148, 0]
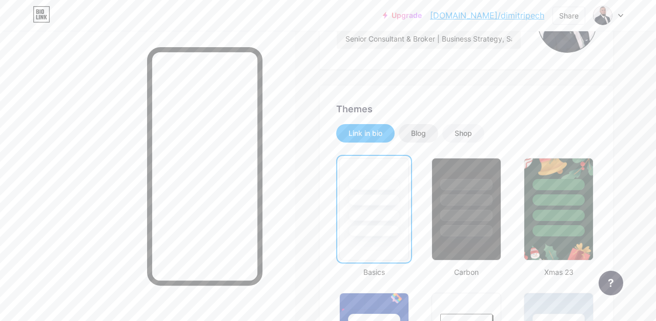
click at [428, 133] on div "Blog" at bounding box center [418, 133] width 39 height 18
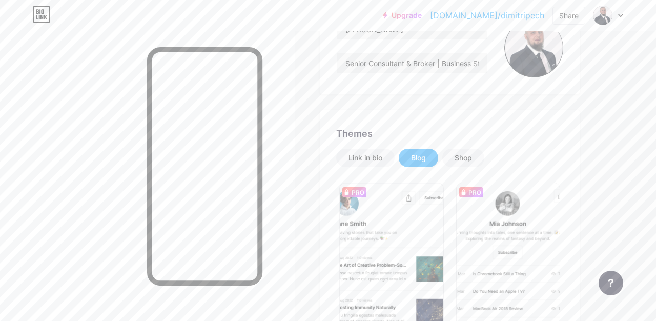
scroll to position [120, 0]
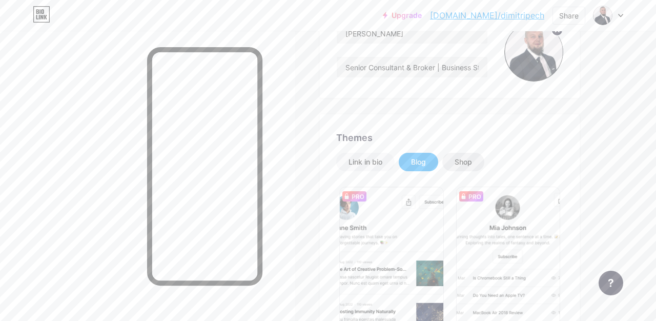
click at [477, 156] on div "Shop" at bounding box center [464, 162] width 42 height 18
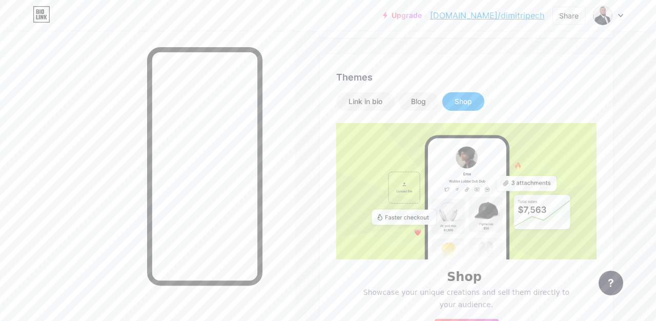
scroll to position [178, 0]
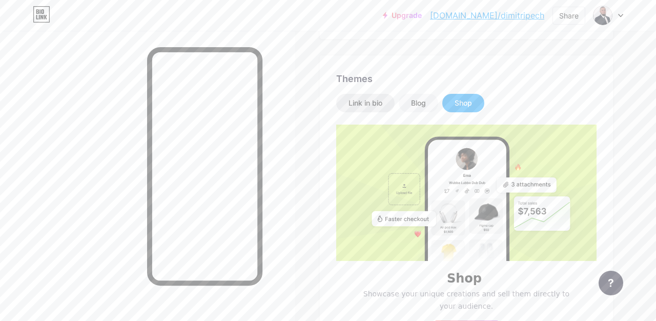
click at [365, 101] on div "Link in bio" at bounding box center [366, 103] width 34 height 10
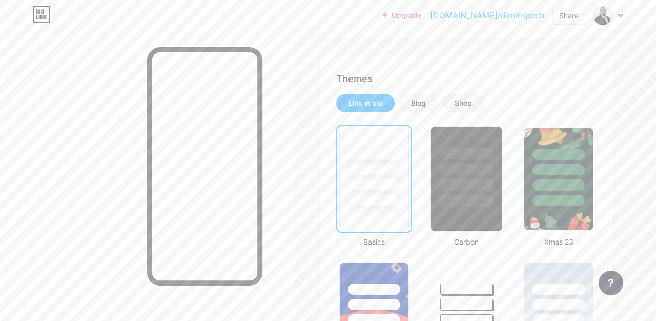
click at [454, 156] on div at bounding box center [467, 154] width 54 height 12
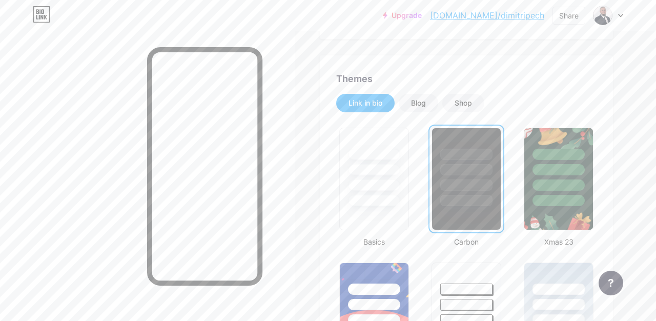
scroll to position [204, 0]
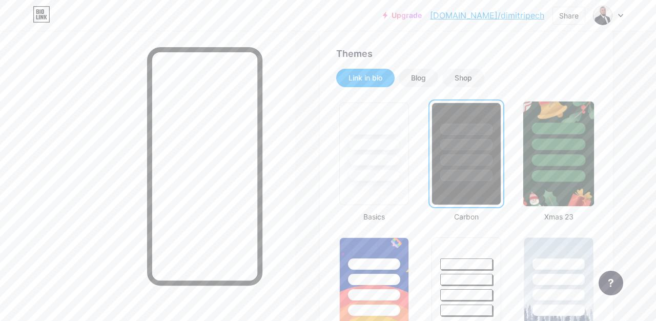
click at [576, 143] on div at bounding box center [559, 144] width 54 height 12
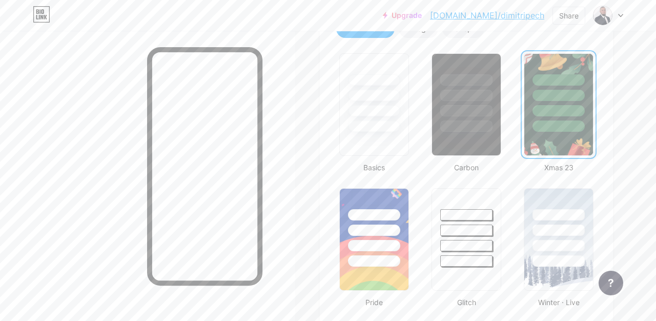
scroll to position [273, 0]
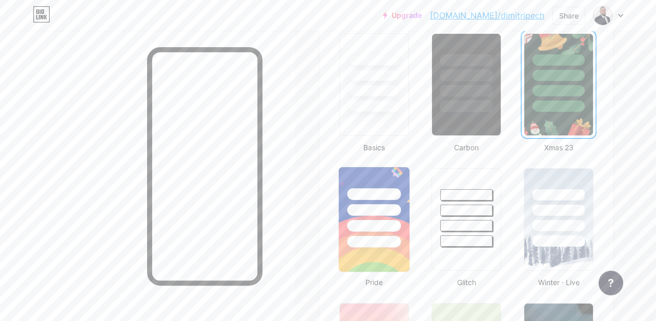
click at [380, 213] on div at bounding box center [374, 210] width 54 height 12
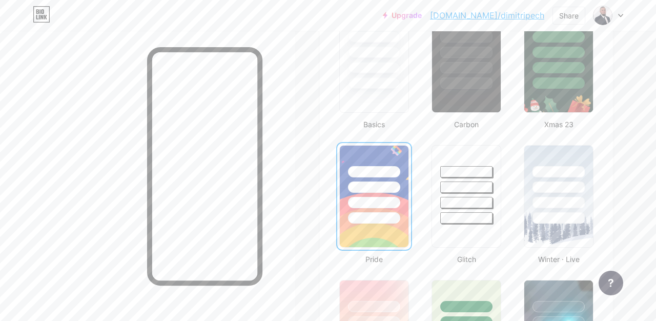
scroll to position [310, 0]
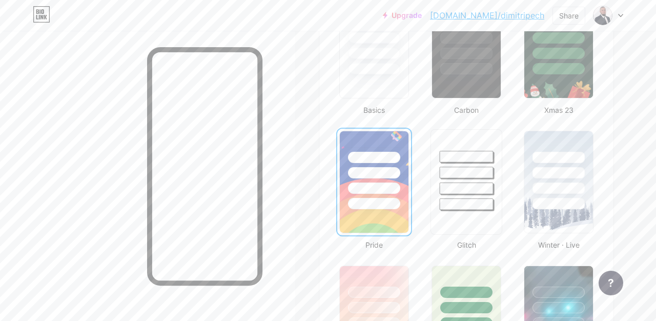
click at [459, 171] on div at bounding box center [467, 173] width 54 height 12
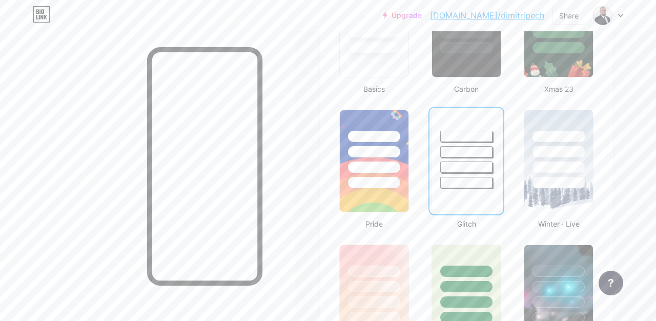
scroll to position [332, 0]
click at [584, 134] on div at bounding box center [559, 135] width 54 height 12
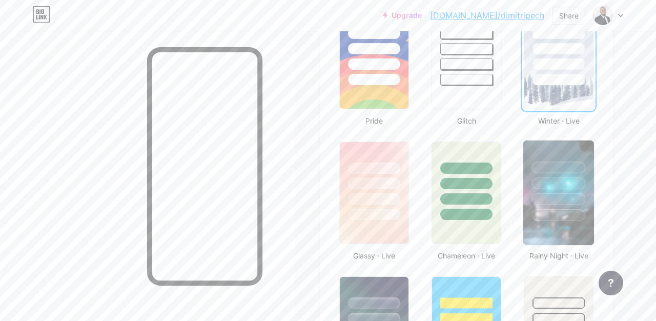
scroll to position [467, 0]
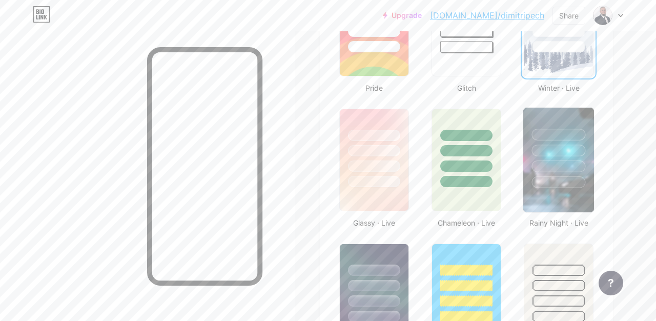
click at [537, 195] on img at bounding box center [559, 160] width 71 height 105
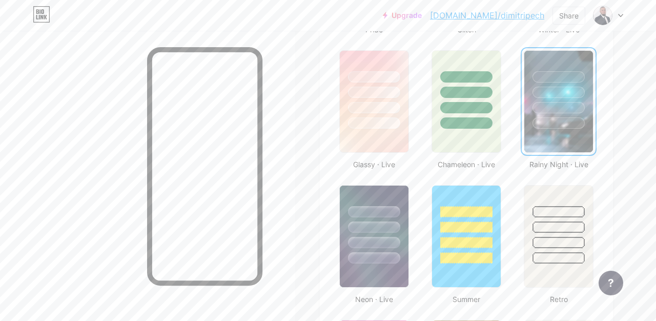
scroll to position [552, 0]
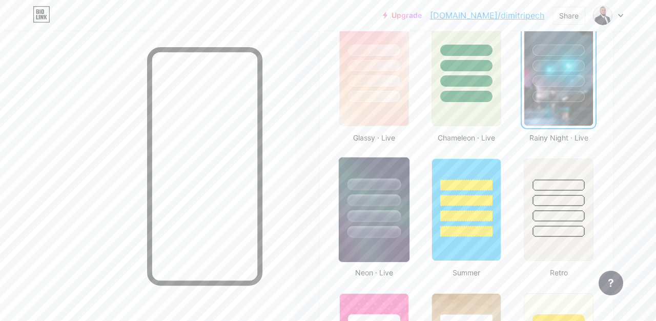
click at [396, 178] on div at bounding box center [374, 197] width 71 height 81
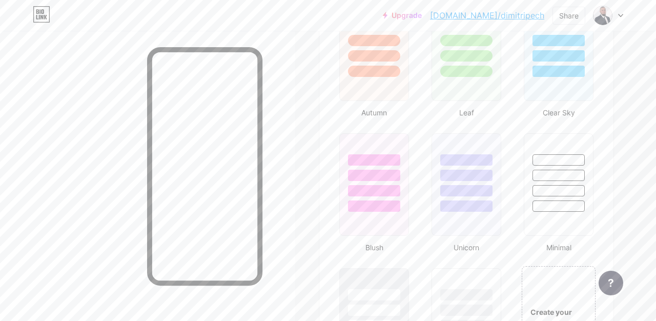
scroll to position [987, 0]
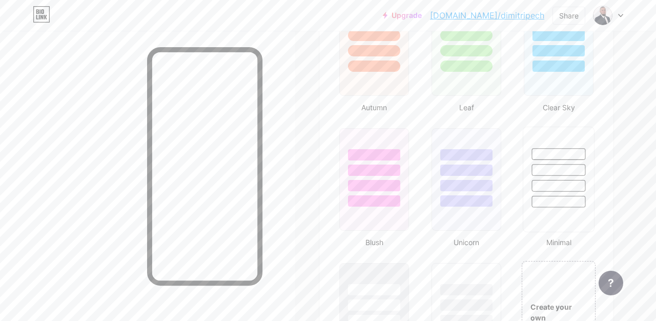
click at [578, 171] on div at bounding box center [559, 170] width 54 height 12
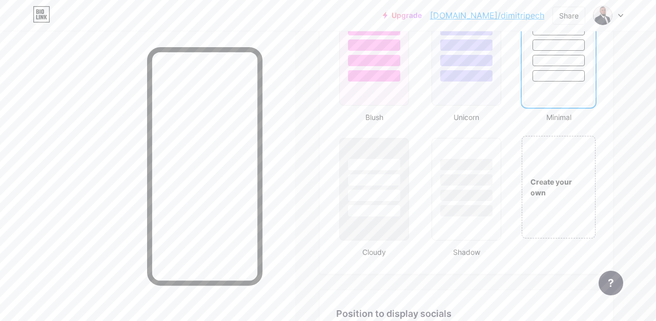
scroll to position [1113, 0]
click at [456, 164] on div at bounding box center [467, 163] width 54 height 12
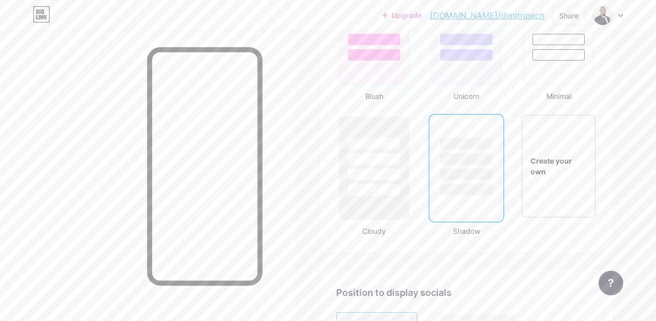
scroll to position [1134, 0]
click at [370, 142] on div at bounding box center [374, 142] width 54 height 12
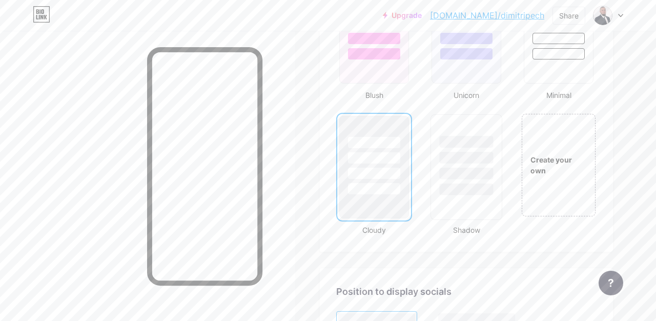
click at [474, 137] on div at bounding box center [467, 142] width 54 height 12
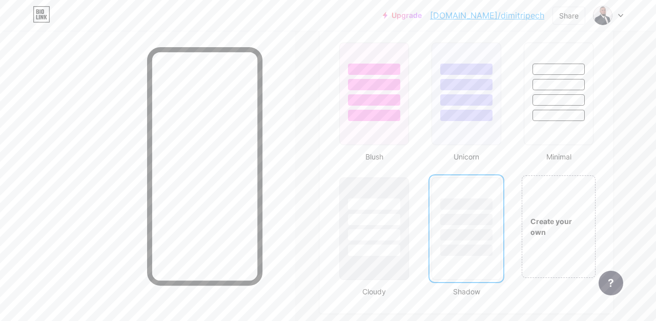
scroll to position [1066, 0]
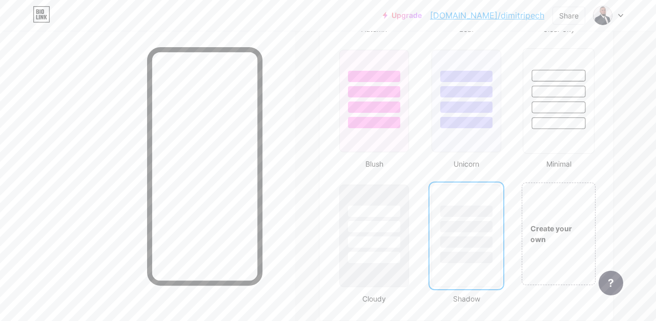
click at [562, 87] on div at bounding box center [559, 92] width 54 height 12
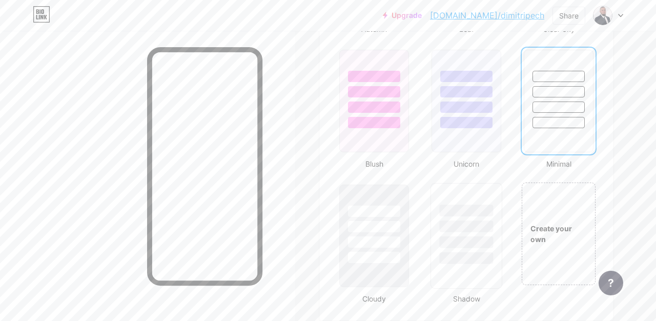
click at [475, 224] on div at bounding box center [467, 227] width 54 height 12
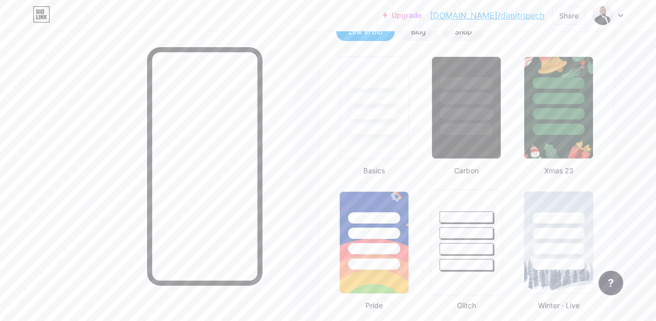
scroll to position [246, 0]
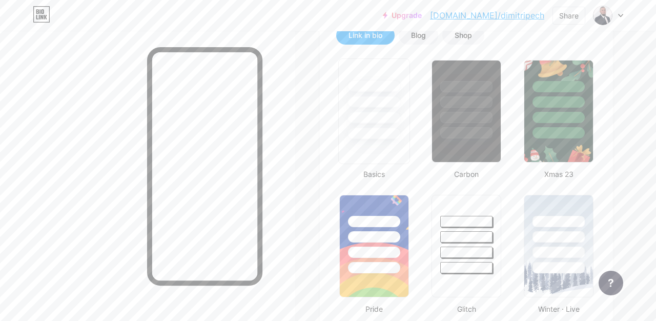
click at [395, 138] on div at bounding box center [374, 134] width 54 height 12
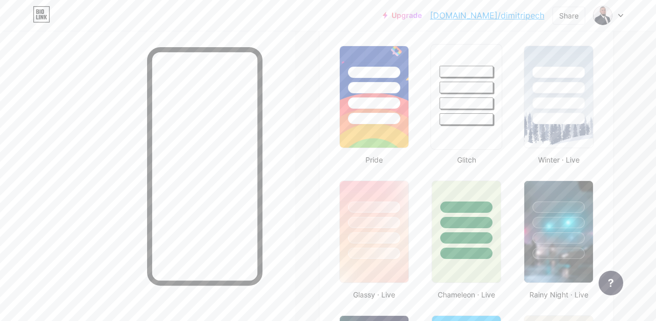
scroll to position [1421, 0]
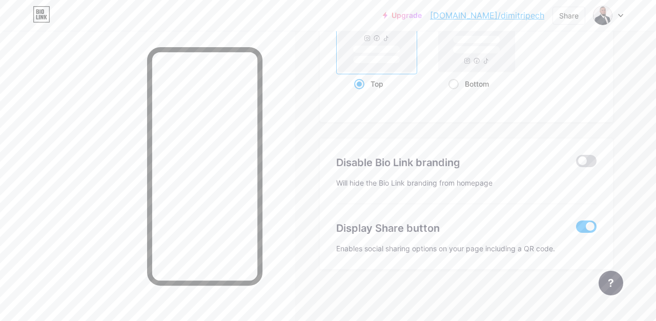
click at [582, 162] on span at bounding box center [586, 161] width 21 height 12
click at [576, 164] on input "checkbox" at bounding box center [576, 164] width 0 height 0
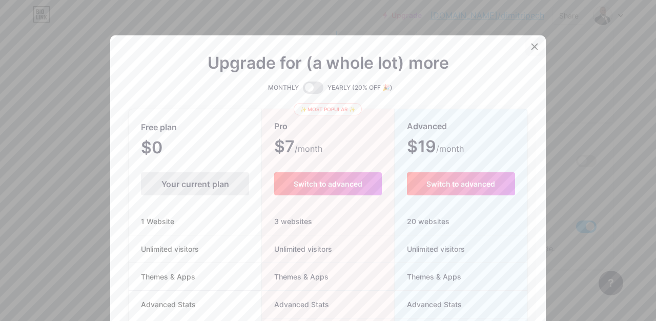
click at [535, 45] on icon at bounding box center [535, 47] width 6 height 6
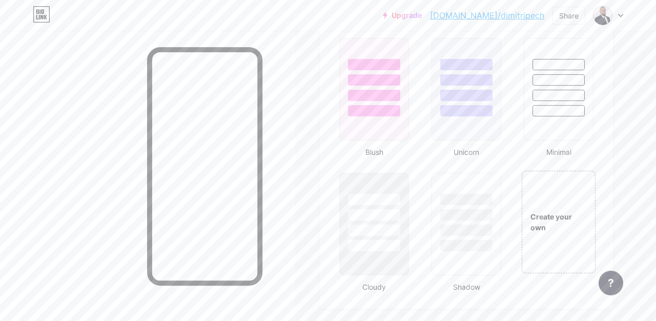
scroll to position [0, 0]
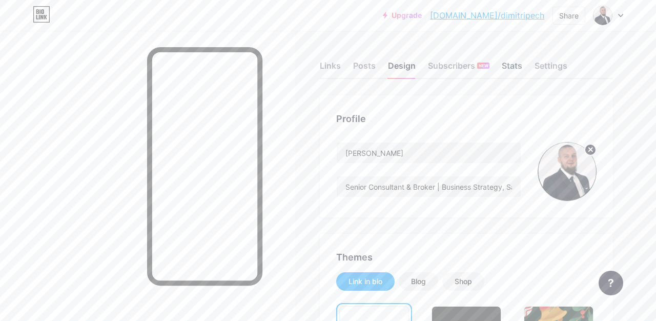
click at [516, 66] on div "Stats" at bounding box center [512, 68] width 21 height 18
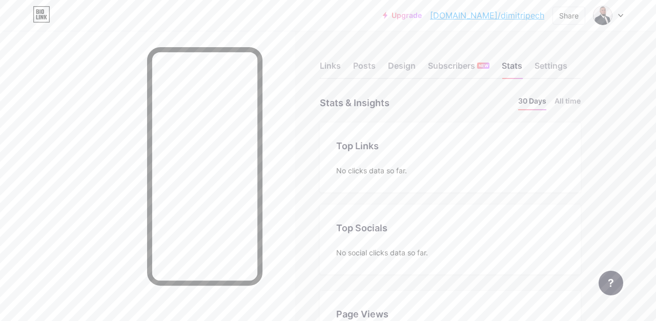
scroll to position [321, 656]
click at [396, 64] on div "Design" at bounding box center [402, 68] width 28 height 18
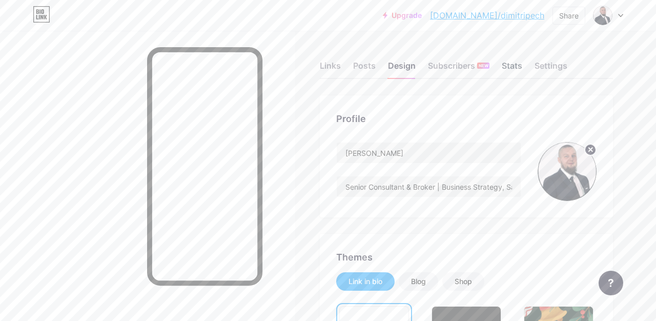
click at [515, 67] on div "Stats" at bounding box center [512, 68] width 21 height 18
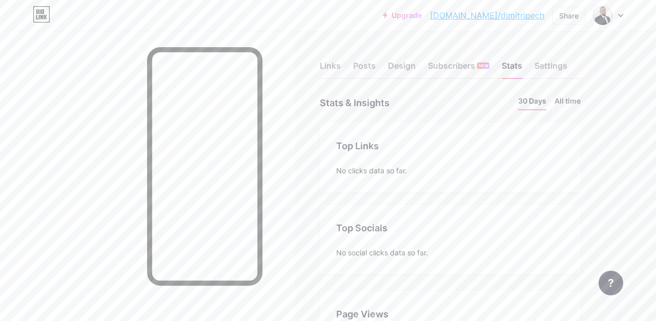
click at [576, 102] on li "All time" at bounding box center [568, 102] width 26 height 15
click at [537, 98] on li "30 Days" at bounding box center [533, 102] width 28 height 15
click at [555, 65] on div "Settings" at bounding box center [551, 68] width 33 height 18
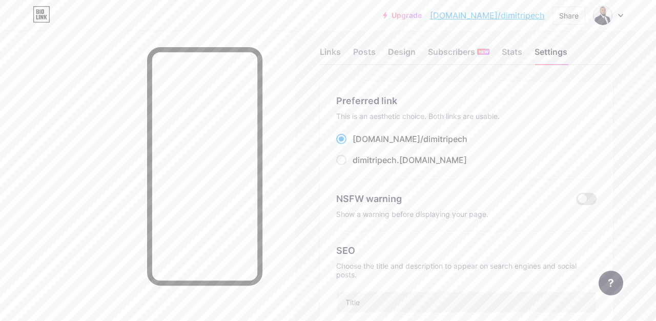
scroll to position [14, 0]
click at [616, 17] on div at bounding box center [609, 15] width 30 height 18
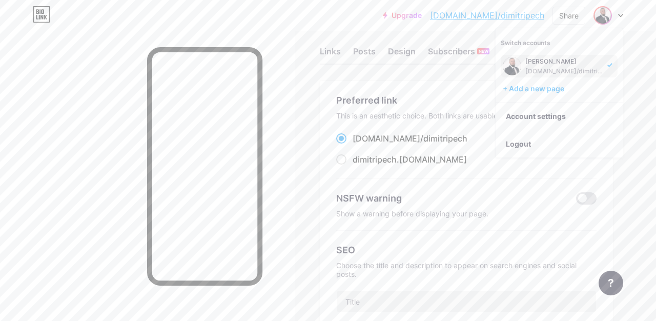
click at [453, 85] on div "Preferred link This is an aesthetic choice. Both links are usable. [DOMAIN_NAME…" at bounding box center [466, 292] width 293 height 423
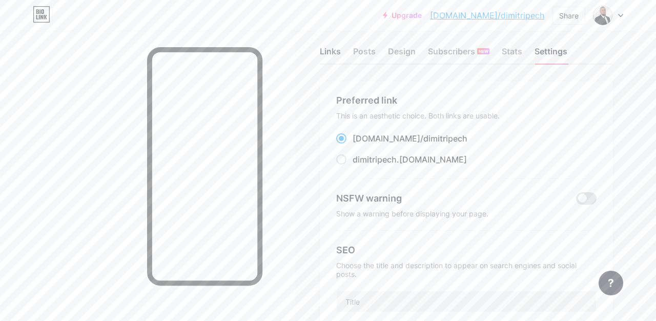
click at [329, 51] on div "Links" at bounding box center [330, 54] width 21 height 18
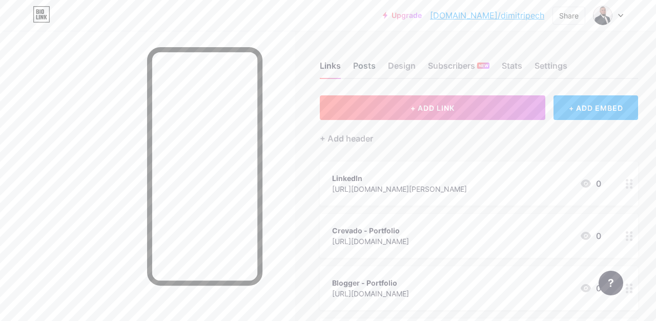
click at [363, 67] on div "Posts" at bounding box center [364, 68] width 23 height 18
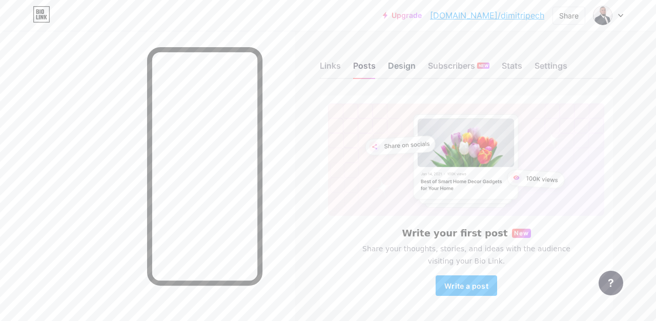
click at [413, 66] on div "Design" at bounding box center [402, 68] width 28 height 18
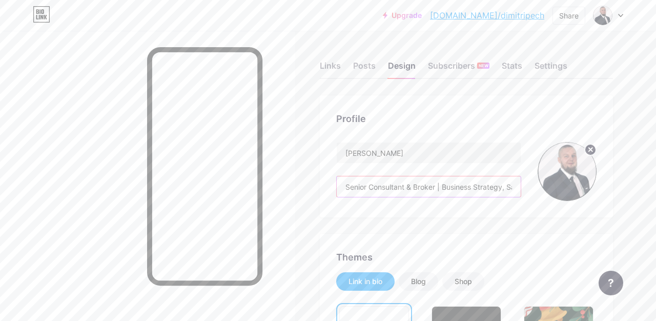
click at [420, 187] on input "Senior Consultant & Broker | Business Strategy, SaaS & AI | Healthcare, Finance…" at bounding box center [429, 186] width 184 height 21
drag, startPoint x: 413, startPoint y: 185, endPoint x: 486, endPoint y: 188, distance: 72.4
click at [486, 189] on input "Senior Consultant & Broker | Business Strategy, SaaS & AI | Healthcare, Finance…" at bounding box center [429, 186] width 184 height 21
click at [473, 186] on input "Senior Consultant & Broker | Business Strategy, SaaS & AI | Healthcare, Finance…" at bounding box center [429, 186] width 184 height 21
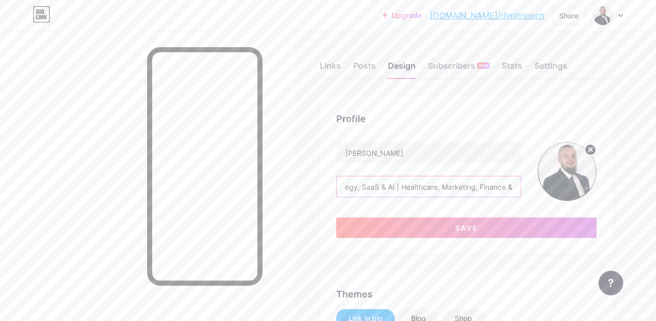
scroll to position [0, 218]
drag, startPoint x: 447, startPoint y: 184, endPoint x: 525, endPoint y: 189, distance: 78.1
click at [525, 189] on div "[PERSON_NAME] Senior Consultant & Broker | Business Strategy, SaaS & AI | Healt…" at bounding box center [466, 171] width 261 height 59
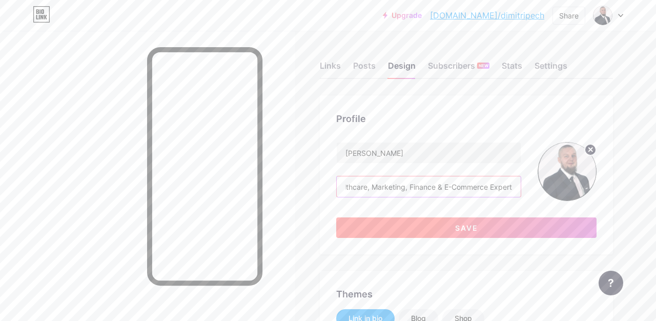
type input "Senior Consultant & Broker | Business Strategy, SaaS & AI | Healthcare, Marketi…"
click at [464, 226] on span "Save" at bounding box center [466, 228] width 23 height 9
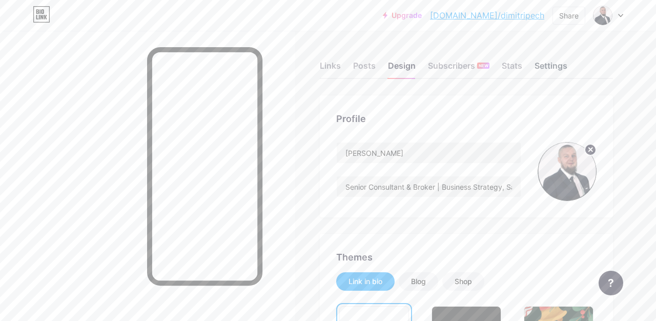
click at [562, 71] on div "Settings" at bounding box center [551, 68] width 33 height 18
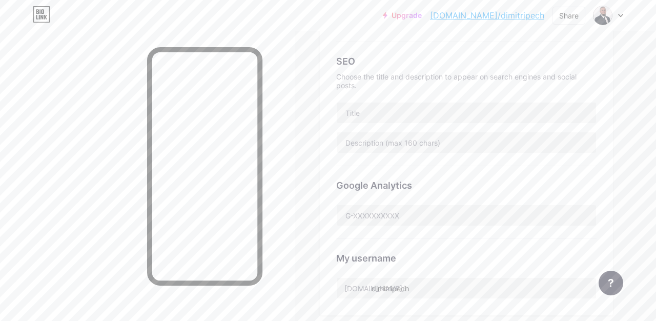
scroll to position [200, 0]
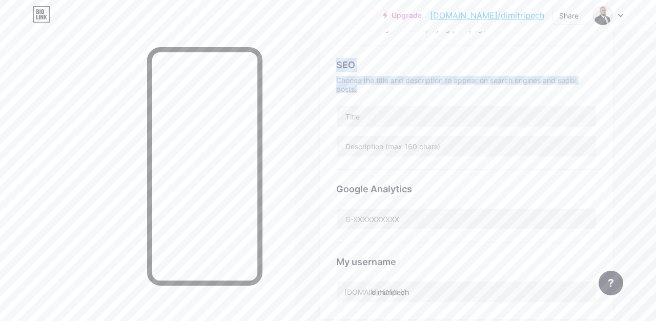
drag, startPoint x: 367, startPoint y: 91, endPoint x: 337, endPoint y: 68, distance: 38.4
click at [337, 68] on div "SEO Choose the title and description to appear on search engines and social pos…" at bounding box center [466, 108] width 261 height 124
copy div "SEO Choose the title and description to appear on search engines and social pos…"
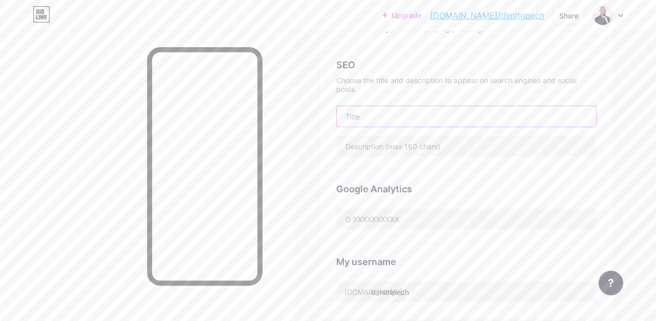
click at [423, 122] on input "text" at bounding box center [467, 116] width 260 height 21
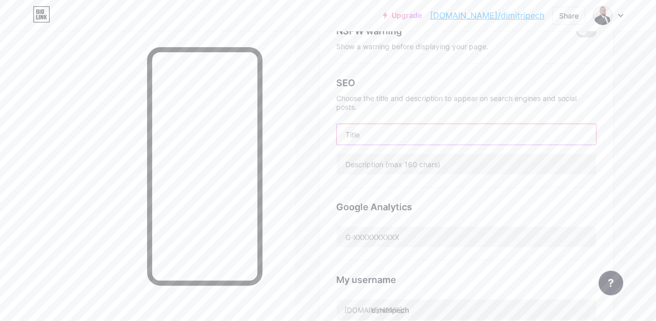
scroll to position [169, 0]
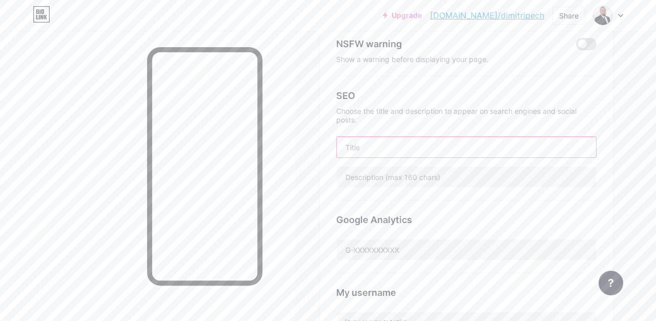
paste input "[PERSON_NAME] – Senior Consultant | SaaS, AI, Finance & E-Commerce Expert"
drag, startPoint x: 377, startPoint y: 147, endPoint x: 371, endPoint y: 145, distance: 7.1
click at [371, 145] on input "[PERSON_NAME] – Senior Consultant | SaaS, AI, Finance & E-Commerce Expert" at bounding box center [467, 147] width 260 height 21
drag, startPoint x: 477, startPoint y: 146, endPoint x: 561, endPoint y: 150, distance: 83.7
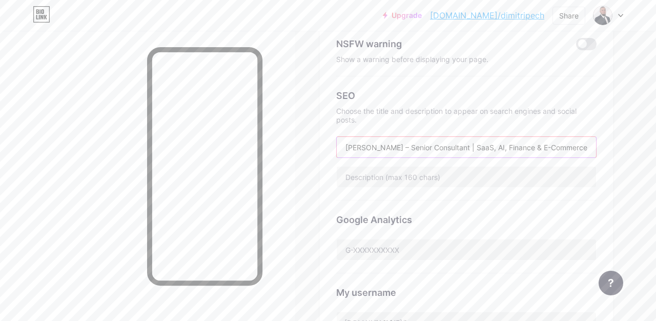
click at [561, 150] on input "[PERSON_NAME] – Senior Consultant | SaaS, AI, Finance & E-Commerce Expert" at bounding box center [467, 147] width 260 height 21
click at [494, 145] on input "[PERSON_NAME] – Senior Consultant | SaaS, AI, Finance & E-Commerce Expert" at bounding box center [467, 147] width 260 height 21
drag, startPoint x: 429, startPoint y: 147, endPoint x: 590, endPoint y: 146, distance: 161.6
click at [590, 146] on input "[PERSON_NAME] – Senior Consultant | SaaS, AI, Healthcare, Marketing, Finance & …" at bounding box center [467, 147] width 260 height 21
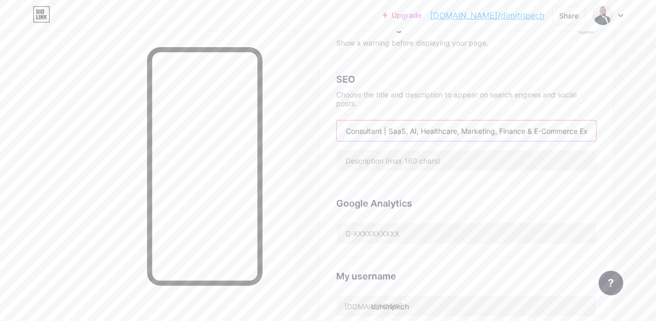
scroll to position [189, 0]
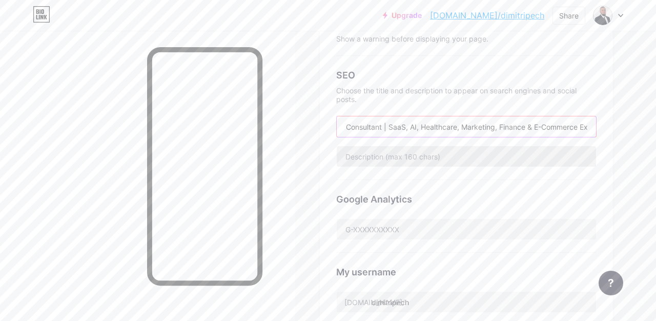
type input "[PERSON_NAME] – Senior Consultant | SaaS, AI, Healthcare, Marketing, Finance & …"
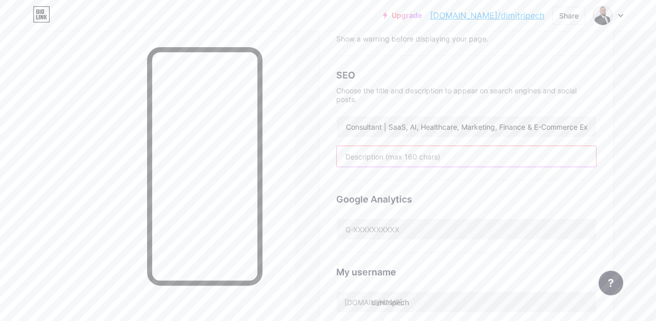
scroll to position [0, 0]
click at [384, 154] on input "text" at bounding box center [467, 156] width 260 height 21
click at [431, 157] on input "text" at bounding box center [467, 156] width 260 height 21
paste input "International business consultant & broker with expertise in SaaS, artificial i…"
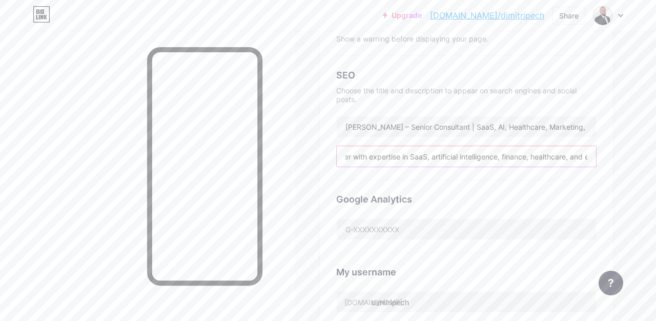
drag, startPoint x: 391, startPoint y: 155, endPoint x: 459, endPoint y: 154, distance: 68.2
click at [459, 154] on input "International business consultant & broker with expertise in SaaS, artificial i…" at bounding box center [467, 156] width 260 height 21
drag, startPoint x: 403, startPoint y: 156, endPoint x: 313, endPoint y: 154, distance: 89.3
click at [313, 154] on div "Links Posts Design Subscribers NEW Stats Settings Preferred link This is an aes…" at bounding box center [328, 251] width 656 height 818
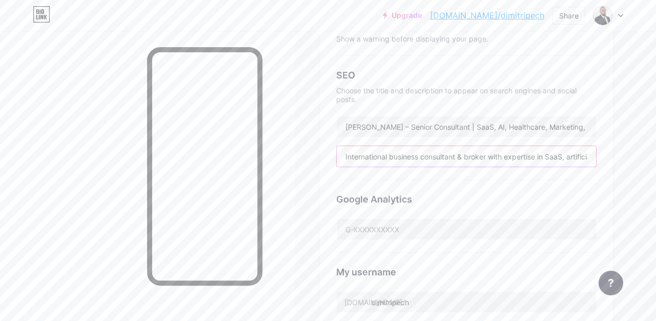
click at [470, 155] on input "International business consultant & broker with expertise in SaaS, artificial i…" at bounding box center [467, 156] width 260 height 21
drag, startPoint x: 491, startPoint y: 156, endPoint x: 460, endPoint y: 156, distance: 31.3
click at [460, 156] on input "International business consultant & broker with expertise in SaaS, artificial i…" at bounding box center [467, 156] width 260 height 21
click at [474, 156] on input "International business consultant with expertise in SaaS, artificial intelligen…" at bounding box center [467, 156] width 260 height 21
drag, startPoint x: 507, startPoint y: 155, endPoint x: 460, endPoint y: 155, distance: 47.7
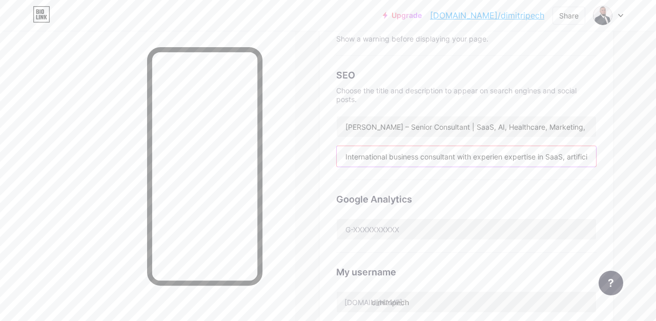
click at [460, 155] on input "International business consultant with experien expertise in SaaS, artificial i…" at bounding box center [467, 156] width 260 height 21
drag, startPoint x: 446, startPoint y: 162, endPoint x: 372, endPoint y: 150, distance: 74.8
click at [372, 150] on input "International business consultant withexpertise in SaaS, artificial intelligenc…" at bounding box center [467, 156] width 260 height 21
click at [475, 154] on input "International business consultant withexpertise in SaaS, artificial intelligenc…" at bounding box center [467, 156] width 260 height 21
drag, startPoint x: 491, startPoint y: 157, endPoint x: 591, endPoint y: 155, distance: 99.5
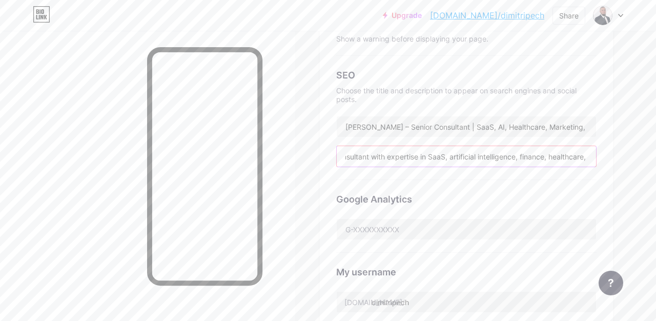
click at [591, 155] on input "International business consultant with expertise in SaaS, artificial intelligen…" at bounding box center [467, 156] width 260 height 21
click at [516, 155] on input "International business consultant with expertise in SaaS, artificial intelligen…" at bounding box center [467, 156] width 260 height 21
drag, startPoint x: 433, startPoint y: 158, endPoint x: 596, endPoint y: 166, distance: 163.3
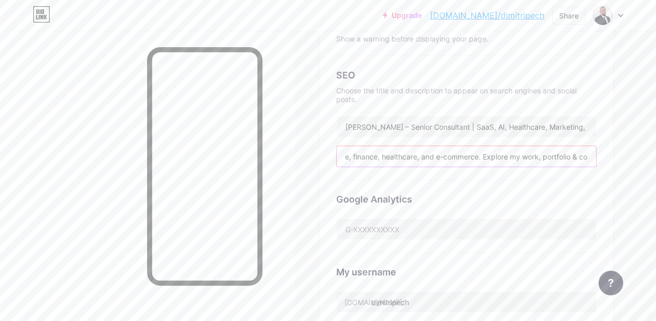
click at [596, 166] on div "International business consultant with expertise in SaaS, artificial intelligen…" at bounding box center [466, 157] width 261 height 22
click at [582, 161] on input "International business consultant with expertise in SaaS, artificial intelligen…" at bounding box center [467, 156] width 260 height 21
click at [588, 156] on input "International business consultant with expertise in SaaS, artificial intelligen…" at bounding box center [467, 156] width 260 height 21
click at [543, 159] on input "International business consultant with expertise in SaaS, artificial intelligen…" at bounding box center [467, 156] width 260 height 21
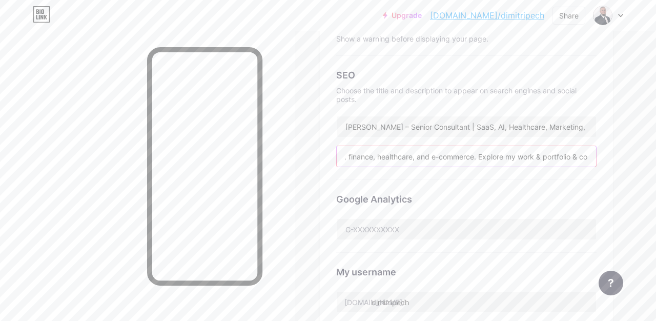
drag, startPoint x: 577, startPoint y: 157, endPoint x: 600, endPoint y: 156, distance: 22.1
click at [600, 156] on div "Preferred link This is an aesthetic choice. Both links are usable. [DOMAIN_NAME…" at bounding box center [466, 136] width 293 height 460
drag, startPoint x: 489, startPoint y: 159, endPoint x: 331, endPoint y: 148, distance: 158.4
click at [331, 148] on div "Preferred link This is an aesthetic choice. Both links are usable. [DOMAIN_NAME…" at bounding box center [466, 136] width 293 height 460
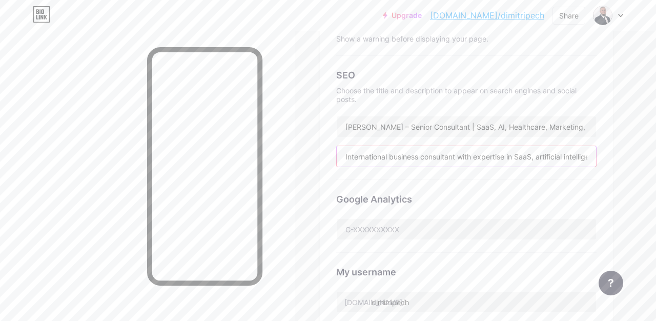
click at [507, 157] on input "International business consultant with expertise in SaaS, artificial intelligen…" at bounding box center [467, 156] width 260 height 21
drag, startPoint x: 569, startPoint y: 157, endPoint x: 598, endPoint y: 157, distance: 28.2
click at [598, 157] on div "Preferred link This is an aesthetic choice. Both links are usable. [DOMAIN_NAME…" at bounding box center [466, 136] width 293 height 460
click at [431, 156] on input "International business consultant with expertise in SaaS, artificial intelligen…" at bounding box center [467, 156] width 260 height 21
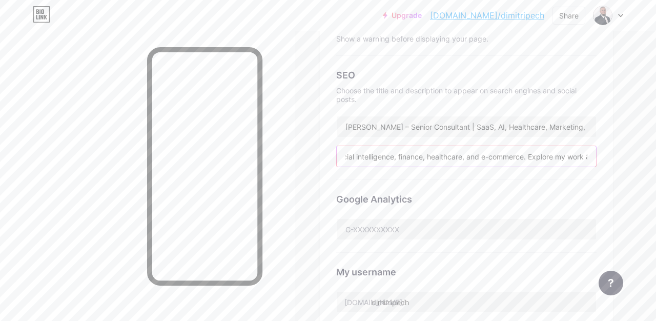
click at [403, 155] on input "International business consultant with expertise in SaaS, artificial intelligen…" at bounding box center [467, 156] width 260 height 21
drag, startPoint x: 502, startPoint y: 154, endPoint x: 625, endPoint y: 156, distance: 122.6
click at [625, 156] on div "Links Posts Design Subscribers NEW Stats Settings Preferred link This is an aes…" at bounding box center [328, 251] width 656 height 818
click at [496, 156] on input "International business consultant with expertise in SaaS, artificial intelligen…" at bounding box center [467, 156] width 260 height 21
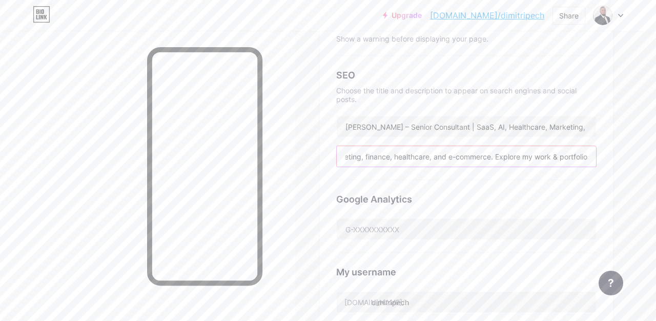
click at [587, 157] on input "International business consultant with expertise in SaaS, artificial intelligen…" at bounding box center [467, 156] width 260 height 21
type input "International business consultant with expertise in SaaS, artificial intelligen…"
click at [462, 225] on input "text" at bounding box center [467, 229] width 260 height 21
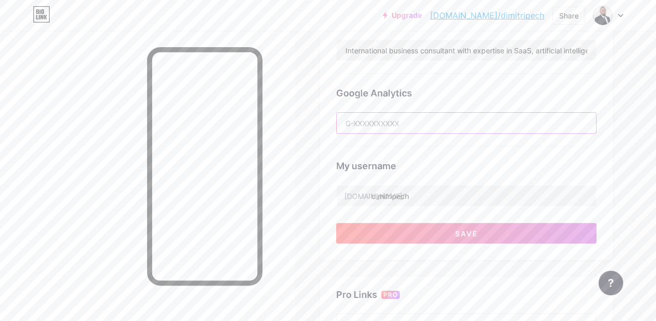
scroll to position [296, 0]
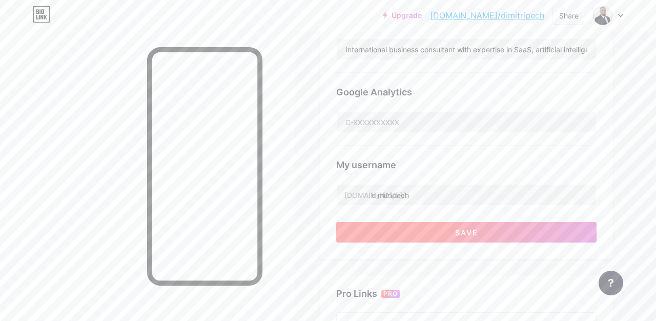
click at [486, 233] on button "Save" at bounding box center [466, 232] width 261 height 21
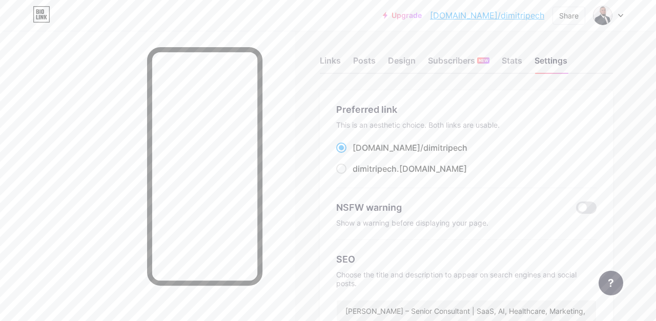
scroll to position [0, 0]
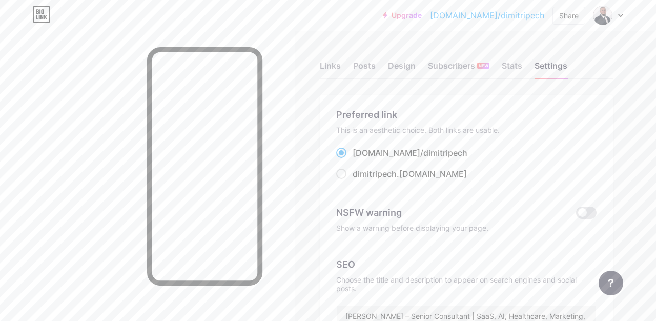
click at [619, 14] on icon at bounding box center [621, 15] width 4 height 3
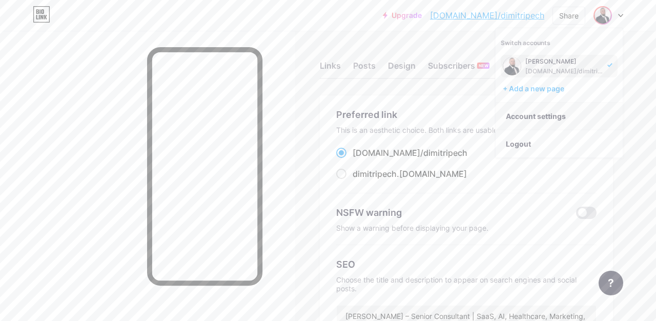
click at [572, 117] on link "Account settings" at bounding box center [559, 117] width 127 height 28
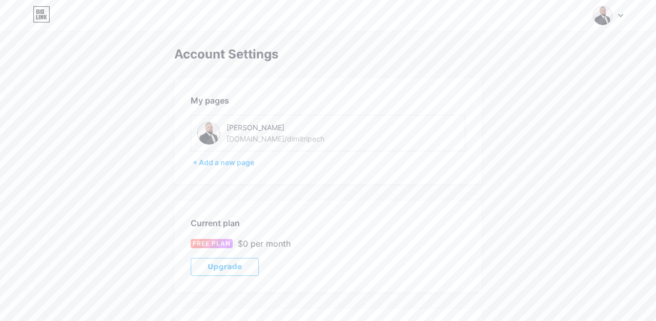
click at [242, 120] on div "[PERSON_NAME] [DOMAIN_NAME]/dimitripech" at bounding box center [328, 133] width 275 height 36
click at [242, 131] on div "[PERSON_NAME]" at bounding box center [299, 127] width 145 height 11
click at [209, 135] on img at bounding box center [208, 133] width 23 height 23
click at [205, 128] on img at bounding box center [208, 133] width 23 height 23
click at [603, 19] on img at bounding box center [602, 15] width 19 height 19
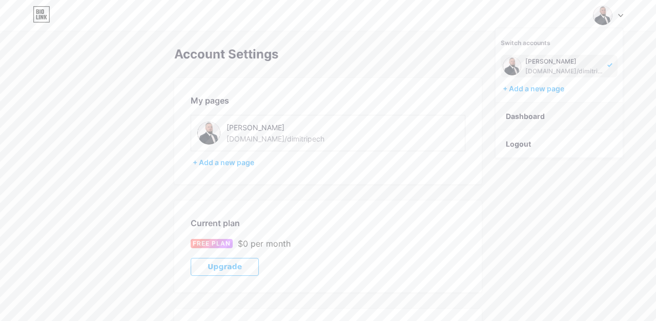
click at [537, 110] on link "Dashboard" at bounding box center [559, 117] width 127 height 28
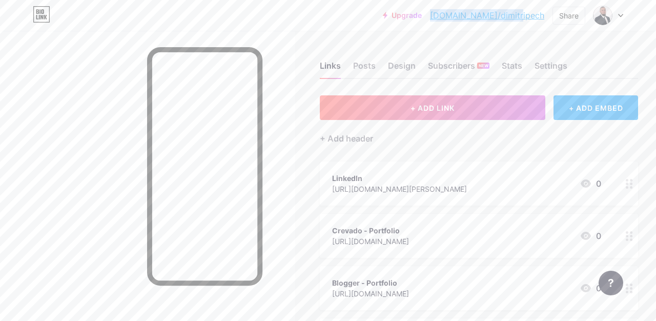
drag, startPoint x: 545, startPoint y: 17, endPoint x: 471, endPoint y: 17, distance: 73.9
click at [471, 17] on div "Upgrade [DOMAIN_NAME]/dimitr... [DOMAIN_NAME]/dimitripech Share Switch accounts…" at bounding box center [503, 15] width 241 height 18
copy link "[DOMAIN_NAME]/dimitripech"
